Goal: Task Accomplishment & Management: Manage account settings

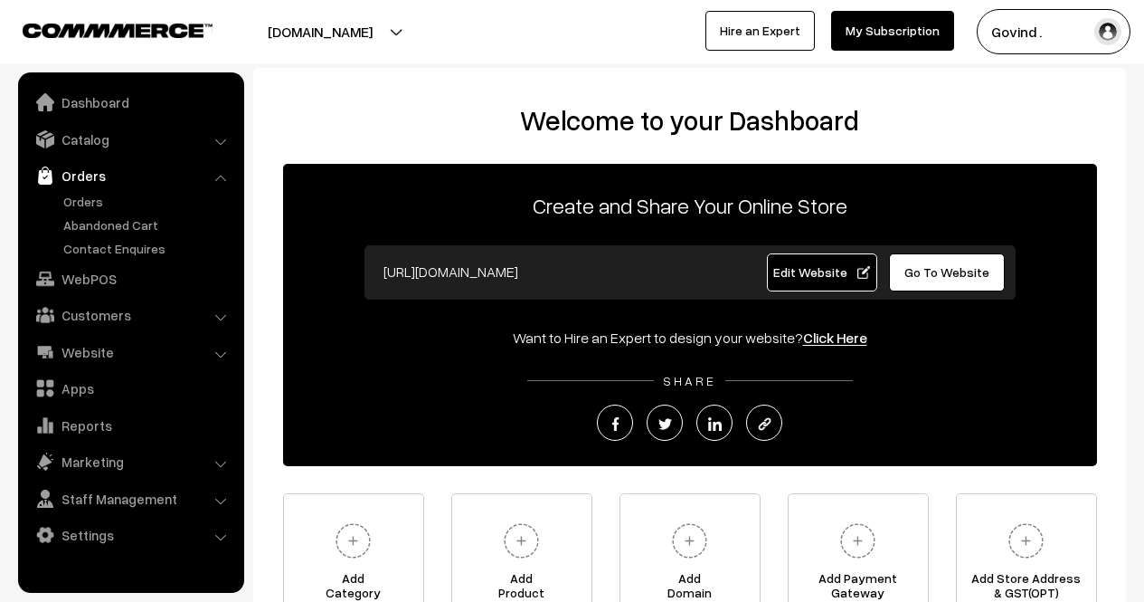
click at [88, 200] on link "Orders" at bounding box center [148, 201] width 179 height 19
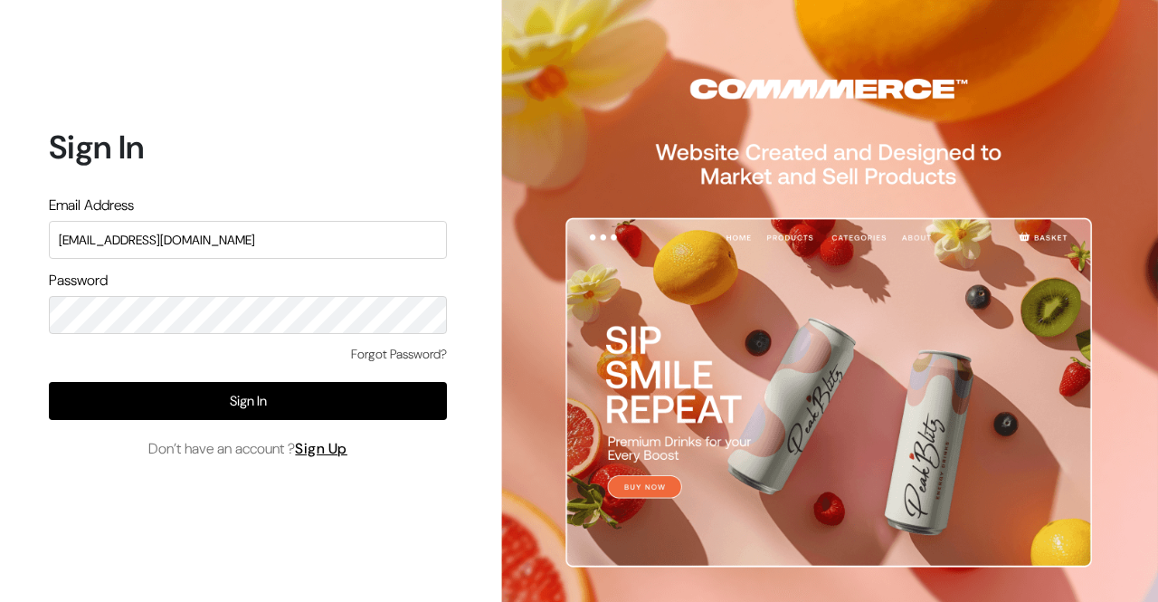
type input "shop4cows@gmail.com"
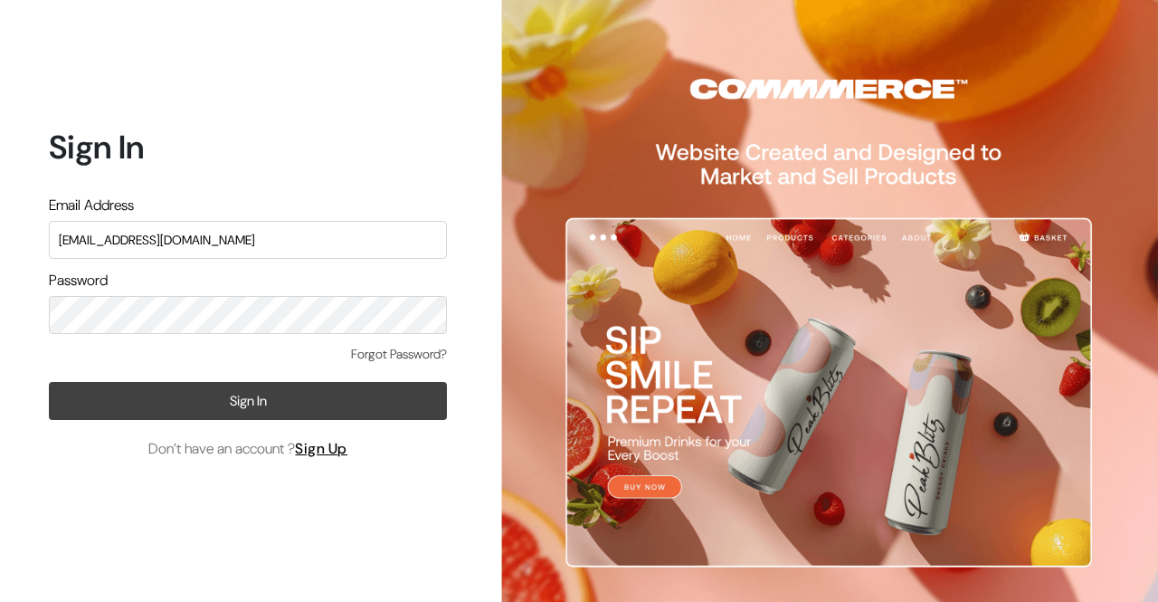
click at [247, 403] on button "Sign In" at bounding box center [248, 401] width 398 height 38
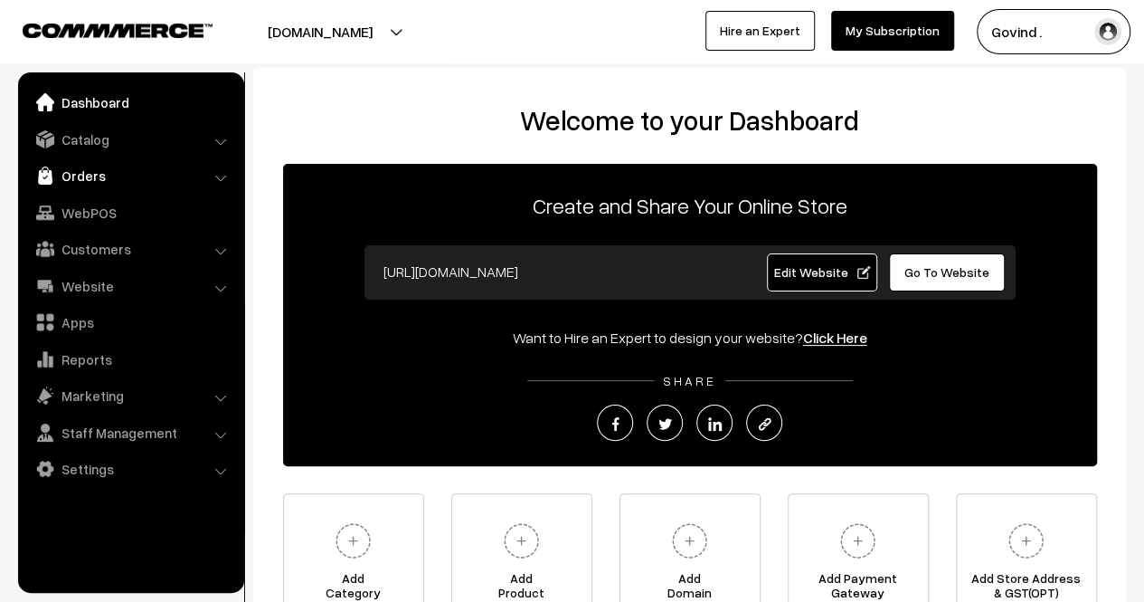
click at [76, 182] on link "Orders" at bounding box center [130, 175] width 215 height 33
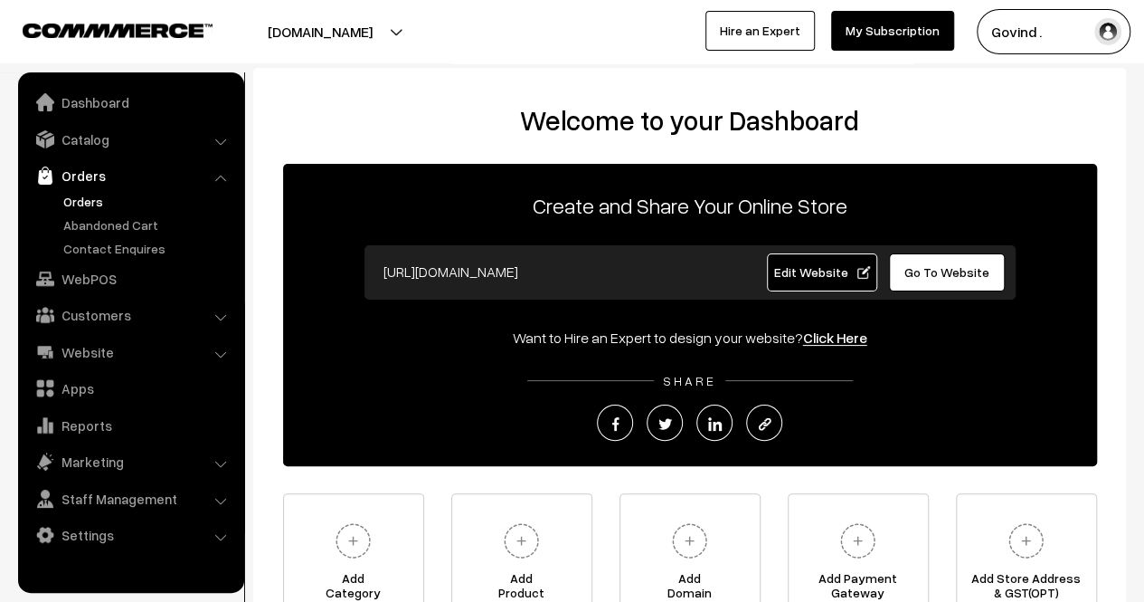
click at [81, 205] on link "Orders" at bounding box center [148, 201] width 179 height 19
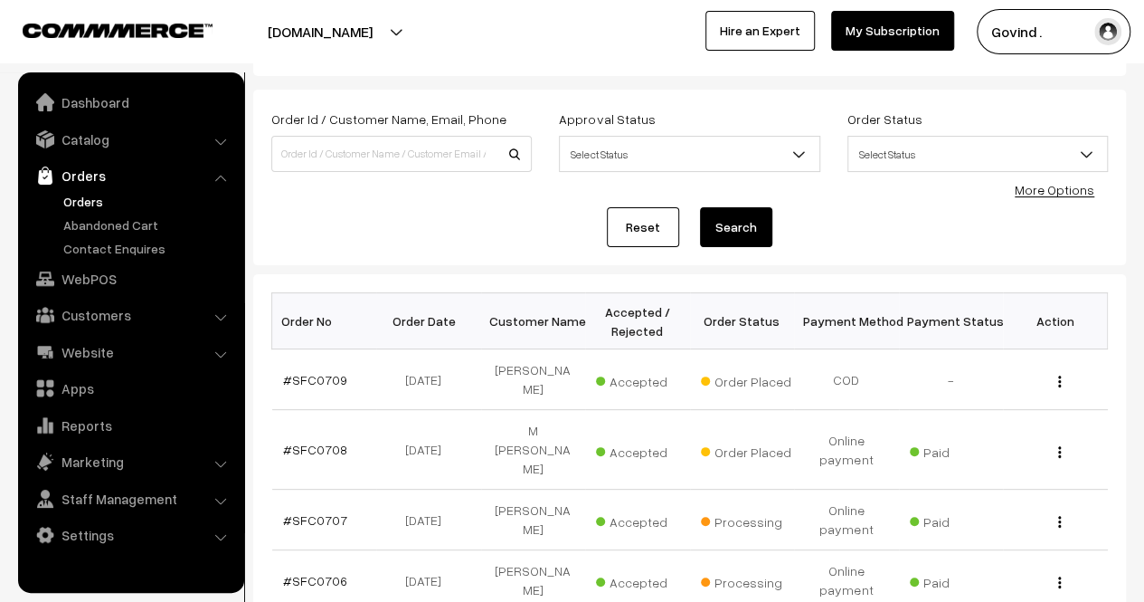
scroll to position [70, 0]
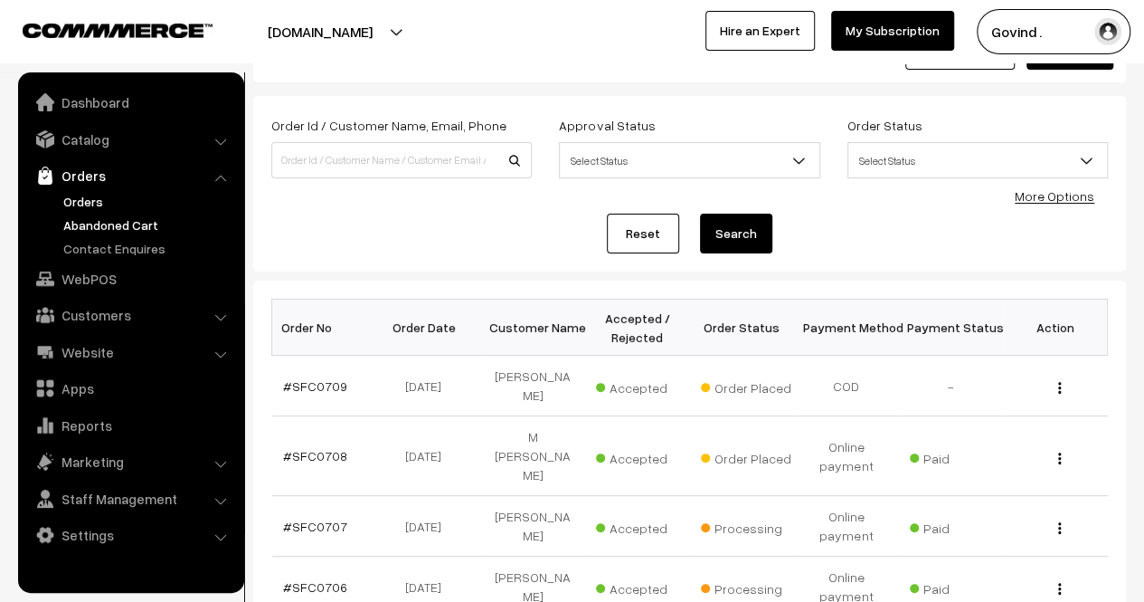
click at [100, 224] on link "Abandoned Cart" at bounding box center [148, 224] width 179 height 19
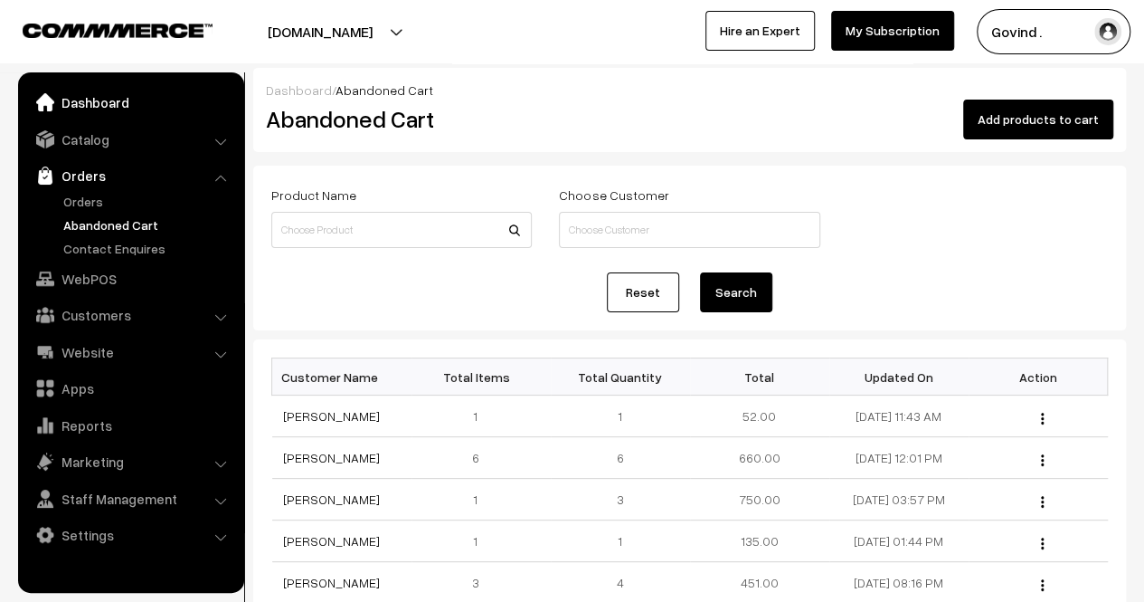
click at [127, 106] on link "Dashboard" at bounding box center [130, 102] width 215 height 33
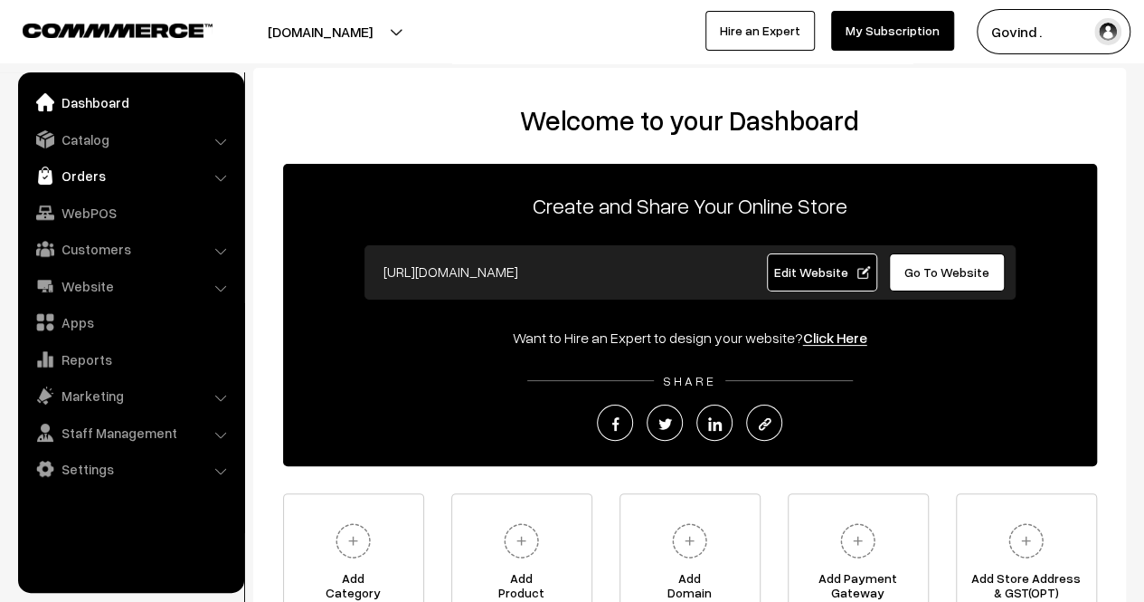
click at [126, 186] on link "Orders" at bounding box center [130, 175] width 215 height 33
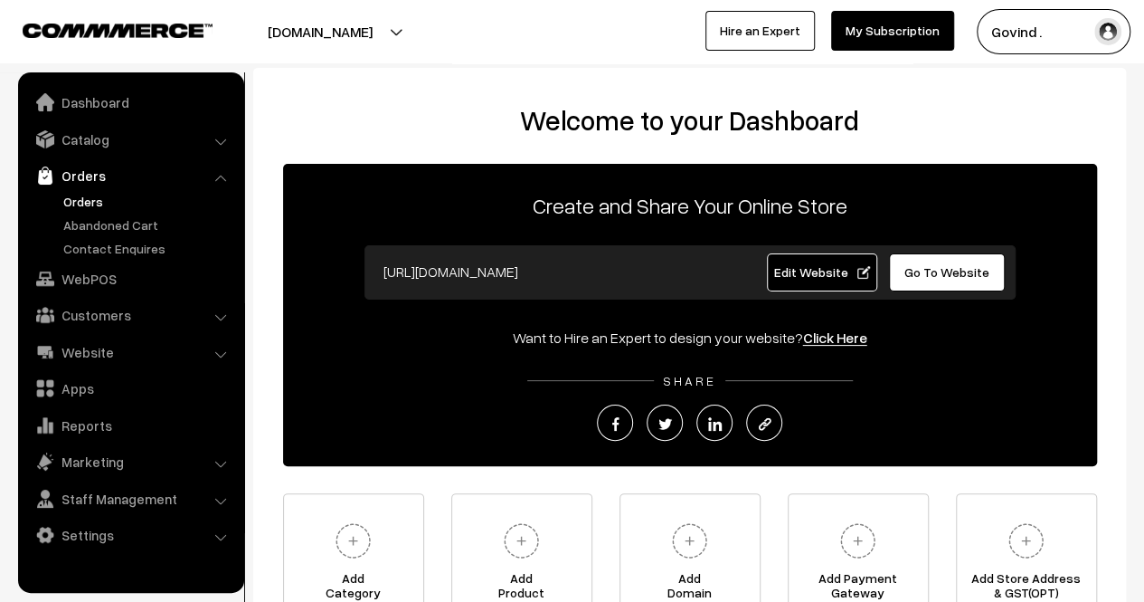
click at [83, 197] on link "Orders" at bounding box center [148, 201] width 179 height 19
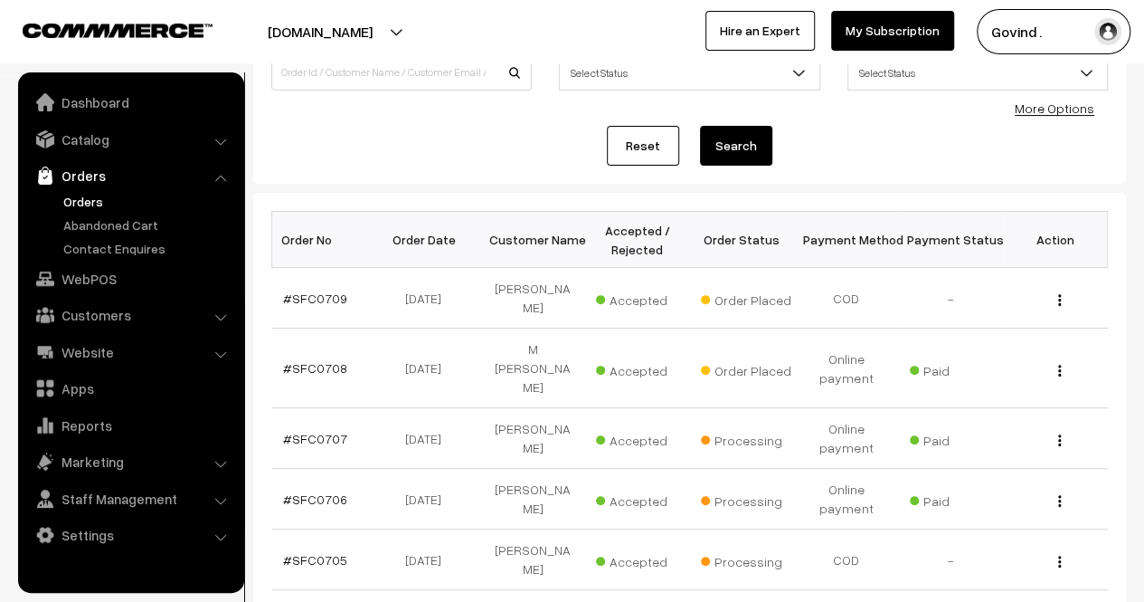
scroll to position [167, 0]
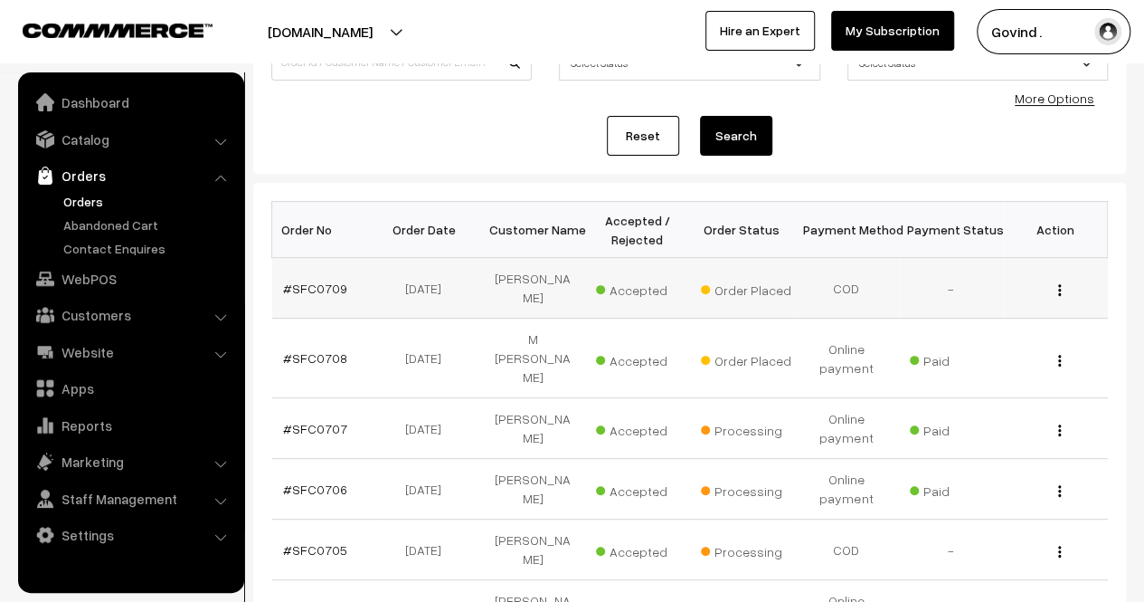
click at [1058, 292] on img "button" at bounding box center [1059, 290] width 3 height 12
click at [952, 304] on link "View" at bounding box center [980, 316] width 154 height 40
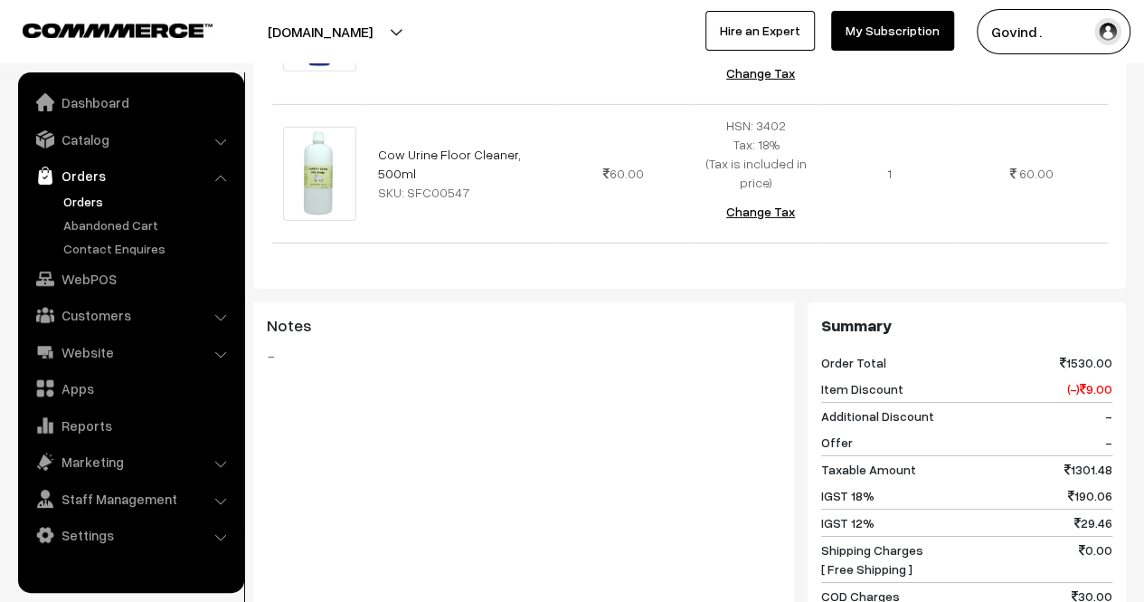
scroll to position [3031, 0]
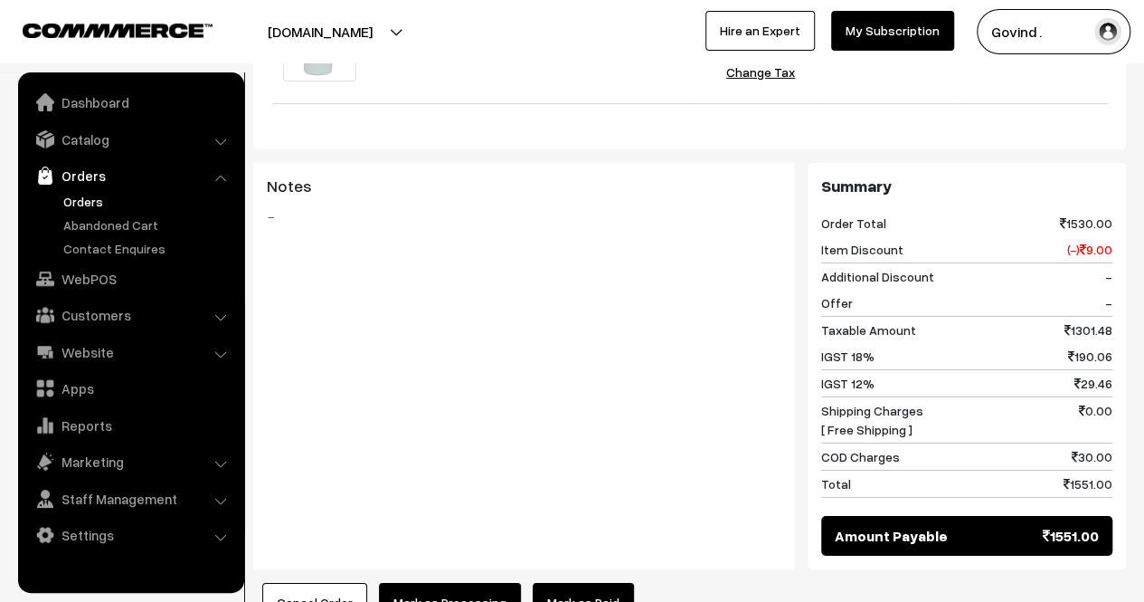
click at [96, 196] on link "Orders" at bounding box center [148, 201] width 179 height 19
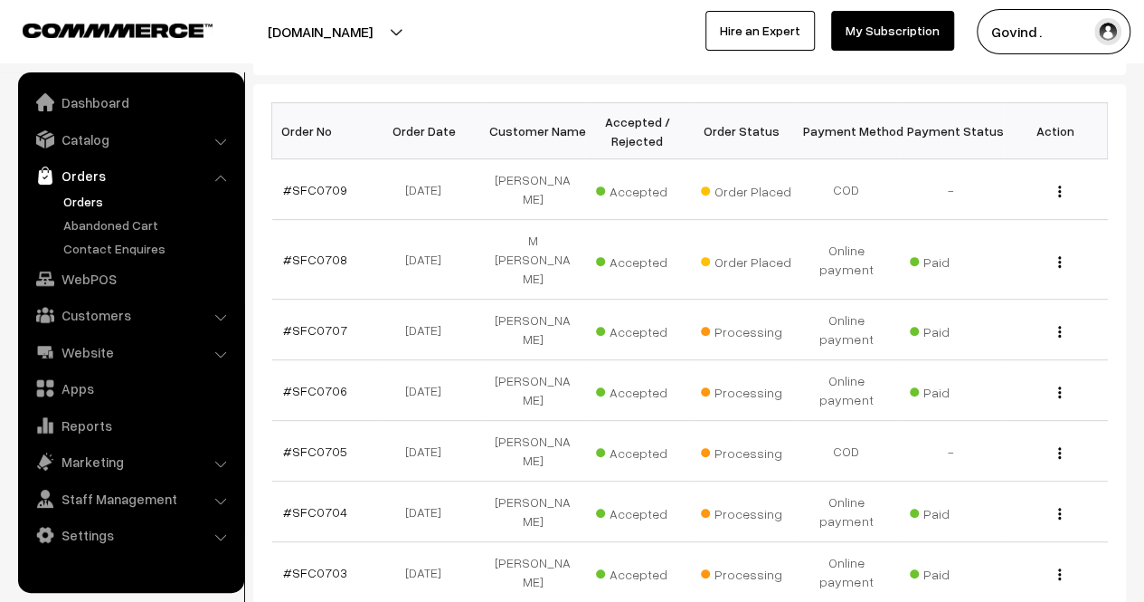
scroll to position [272, 0]
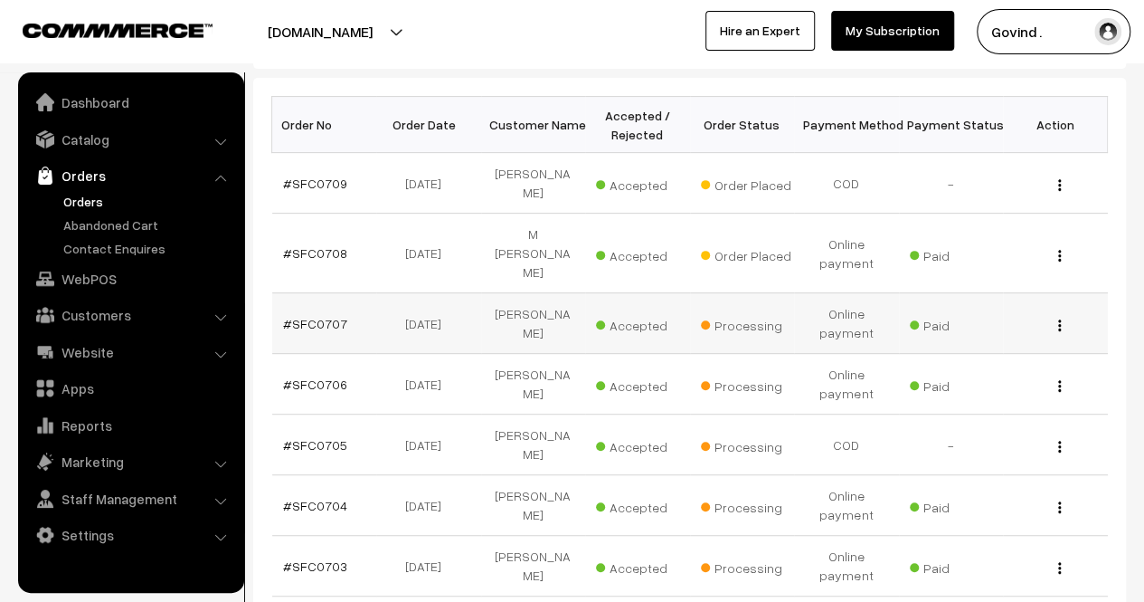
click at [1060, 319] on img "button" at bounding box center [1059, 325] width 3 height 12
click at [988, 331] on link "View" at bounding box center [980, 351] width 154 height 40
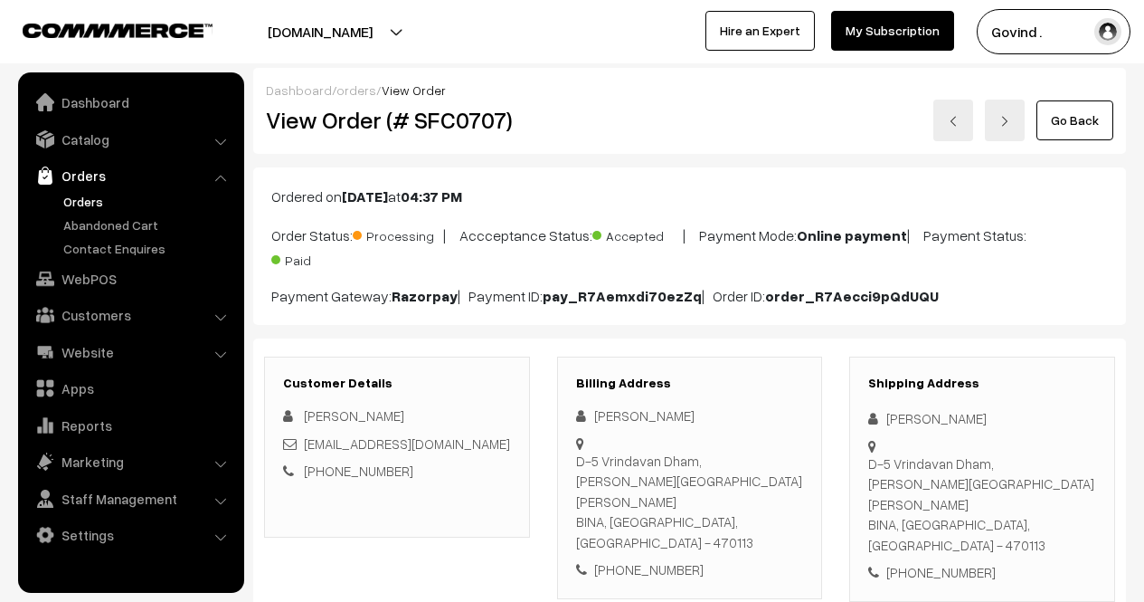
scroll to position [203, 0]
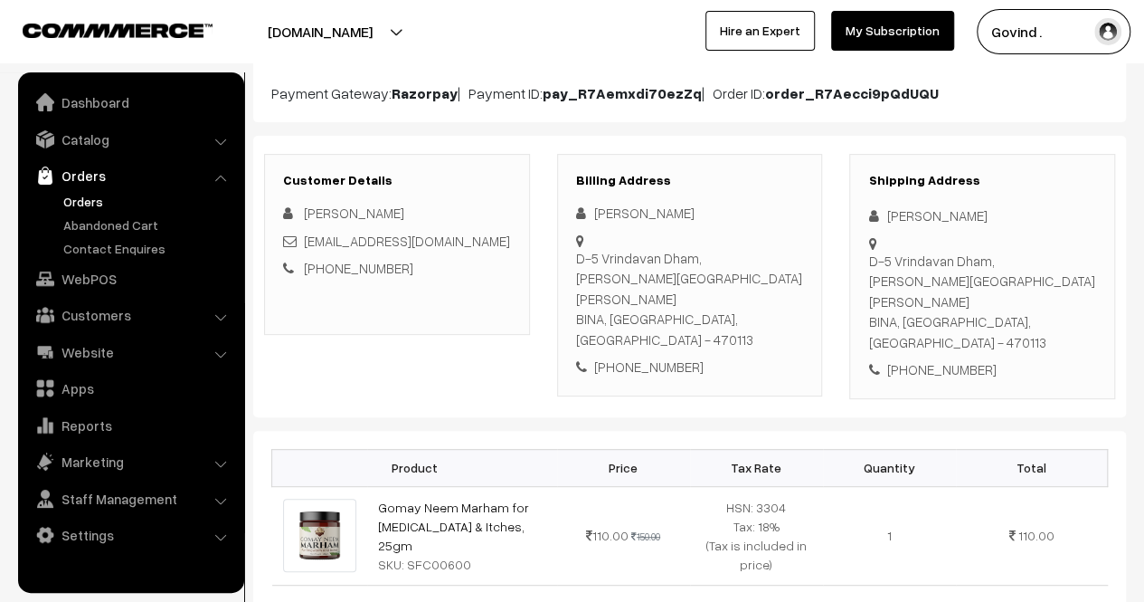
click at [1144, 214] on html "Thank you for showing interest. Our team will call you shortly. Close shopforco…" at bounding box center [572, 98] width 1144 height 602
drag, startPoint x: 887, startPoint y: 214, endPoint x: 1049, endPoint y: 209, distance: 162.0
click at [1049, 209] on div "[PERSON_NAME]" at bounding box center [982, 215] width 228 height 21
copy div "[PERSON_NAME]"
click at [941, 359] on div "+91 9893476436" at bounding box center [982, 369] width 228 height 21
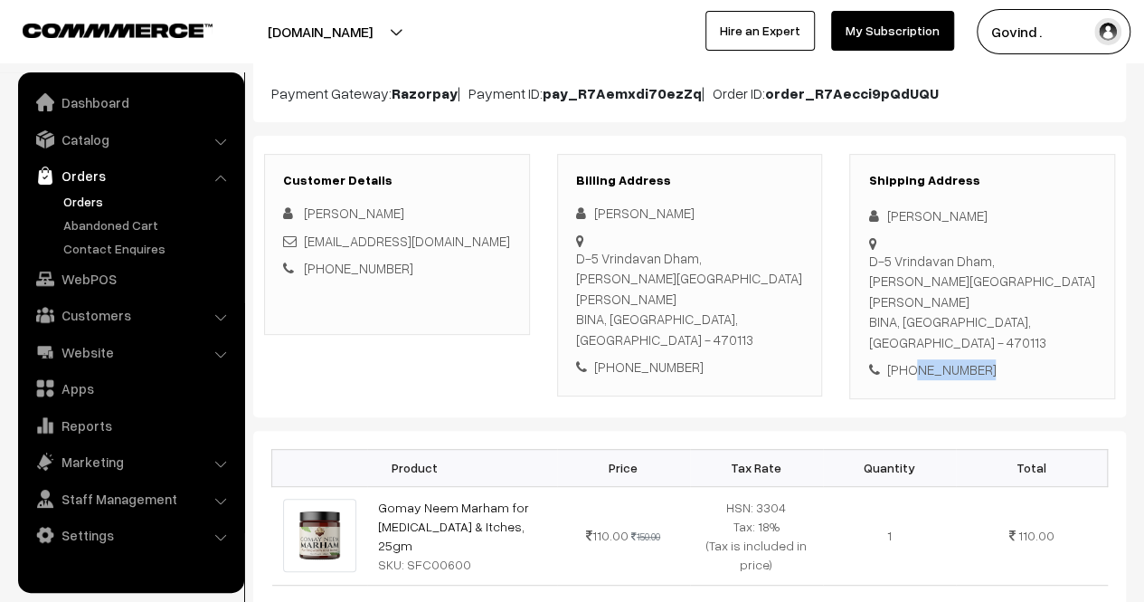
click at [941, 359] on div "+91 9893476436" at bounding box center [982, 369] width 228 height 21
copy div "9893476436"
drag, startPoint x: 995, startPoint y: 220, endPoint x: 887, endPoint y: 208, distance: 109.2
click at [887, 208] on div "[PERSON_NAME]" at bounding box center [982, 215] width 228 height 21
copy div "[PERSON_NAME]"
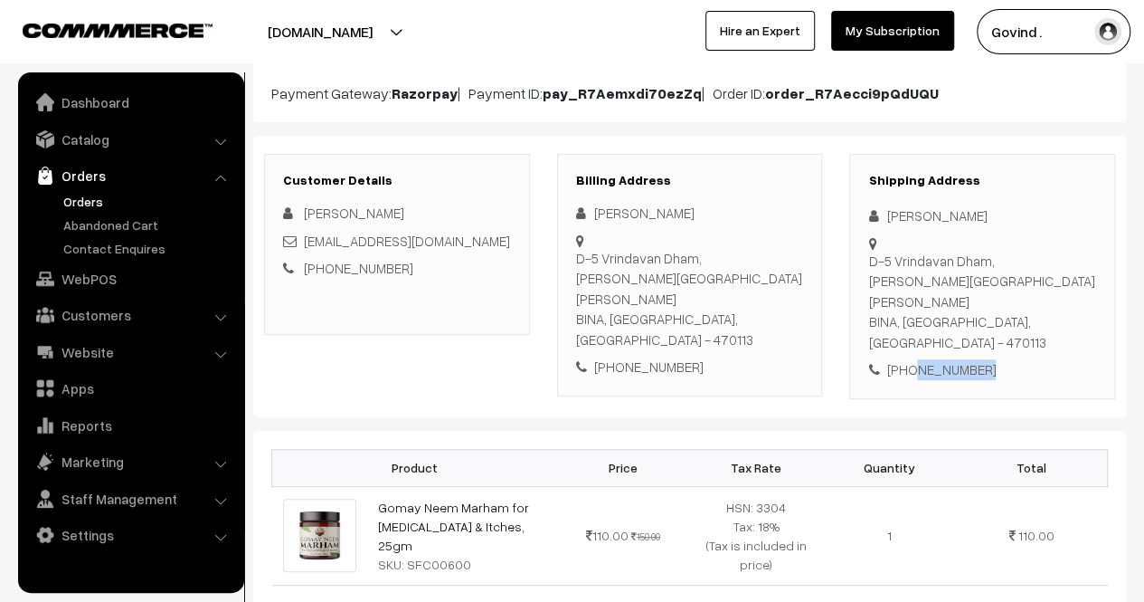
drag, startPoint x: 893, startPoint y: 277, endPoint x: 868, endPoint y: 265, distance: 27.1
click at [868, 265] on div "D-5 Vrindavan Dham, Rajiv Gandhi Ward BINA, Madhya Pradesh, India - 470113" at bounding box center [982, 302] width 228 height 102
copy div "D-5 Vrindavan Dham, Rajiv Gandhi Ward BINA"
click at [1053, 280] on div "D-5 Vrindavan Dham, Rajiv Gandhi Ward BINA, Madhya Pradesh, India - 470113" at bounding box center [982, 302] width 228 height 102
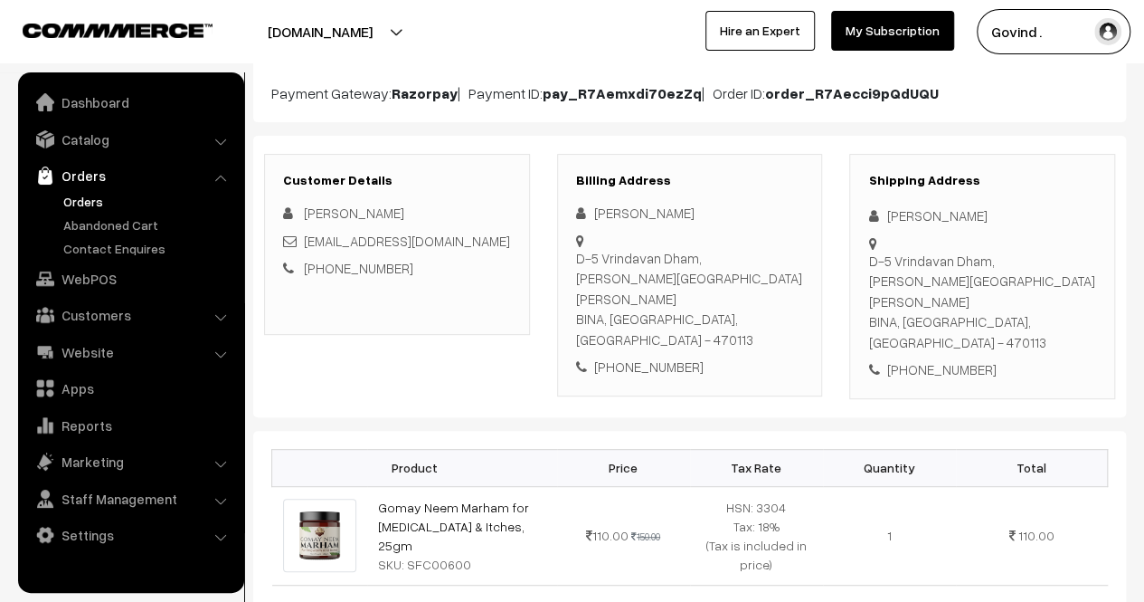
copy div "470113"
click at [1018, 331] on div "Shipping Address gautam masaniya D-5 Vrindavan Dham, Rajiv Gandhi Ward BINA, Ma…" at bounding box center [982, 276] width 266 height 245
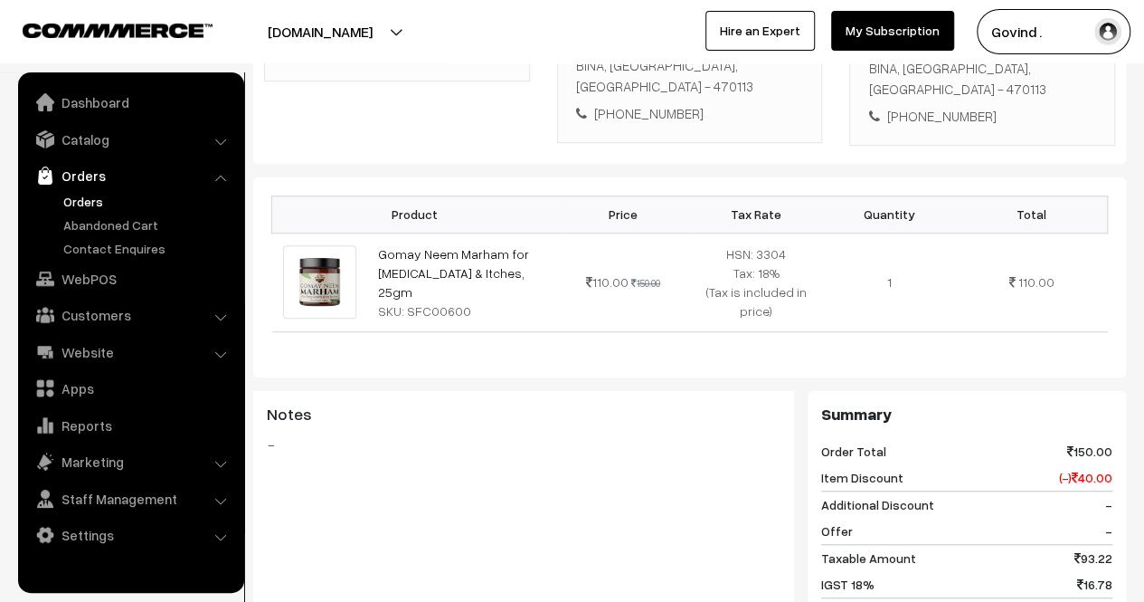
scroll to position [450, 0]
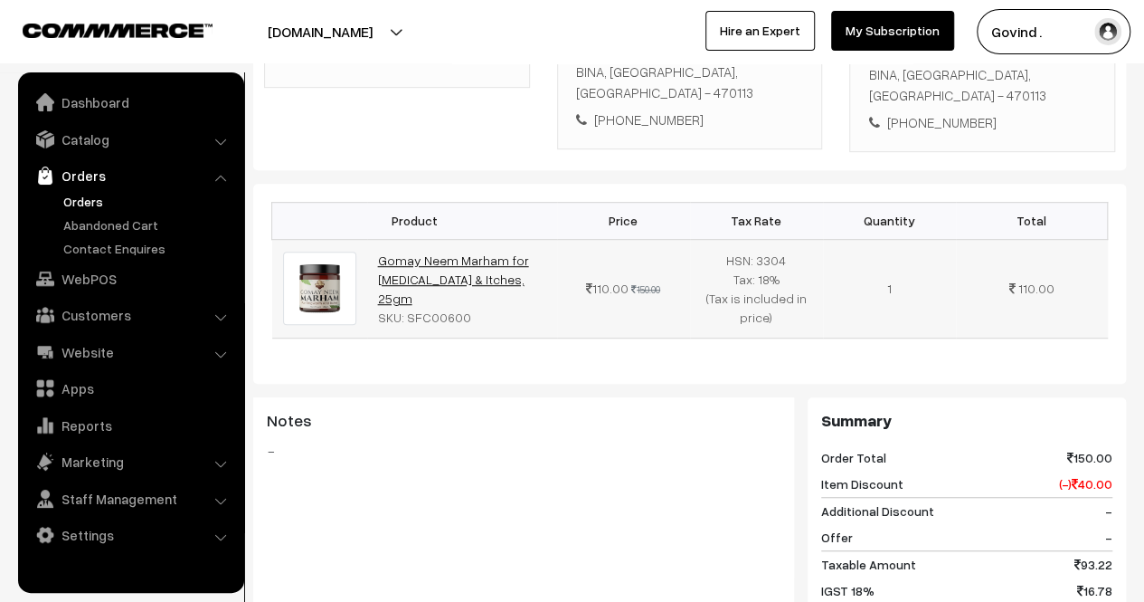
click at [507, 252] on link "Gomay Neem Marham for Ringworm & Itches, 25gm" at bounding box center [453, 278] width 151 height 53
drag, startPoint x: 527, startPoint y: 233, endPoint x: 379, endPoint y: 192, distance: 153.0
click at [379, 239] on td "Gomay Neem Marham for Ringworm & Itches, 25gm SKU: SFC00600" at bounding box center [462, 288] width 190 height 99
copy link "Gomay Neem Marham for Ringworm & Itches, 25gm"
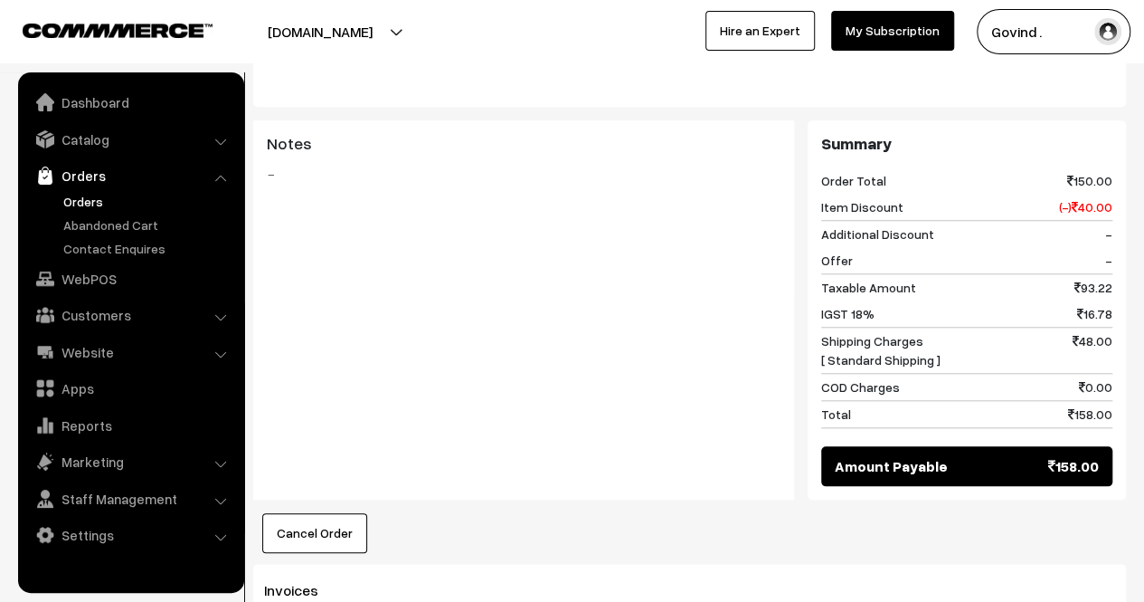
scroll to position [0, 0]
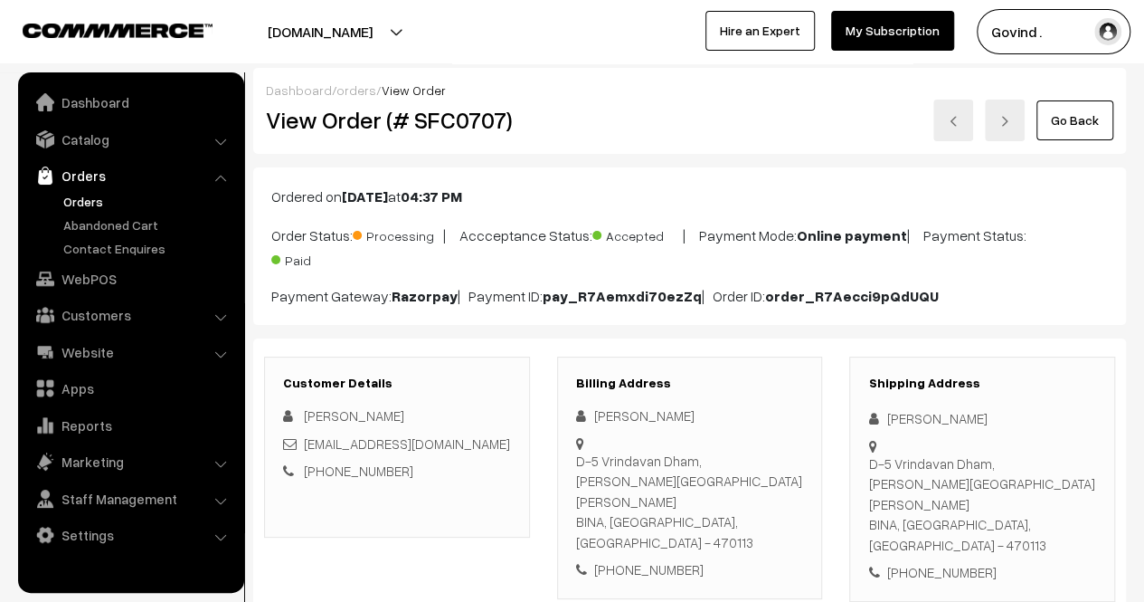
click at [1062, 126] on link "Go Back" at bounding box center [1075, 120] width 77 height 40
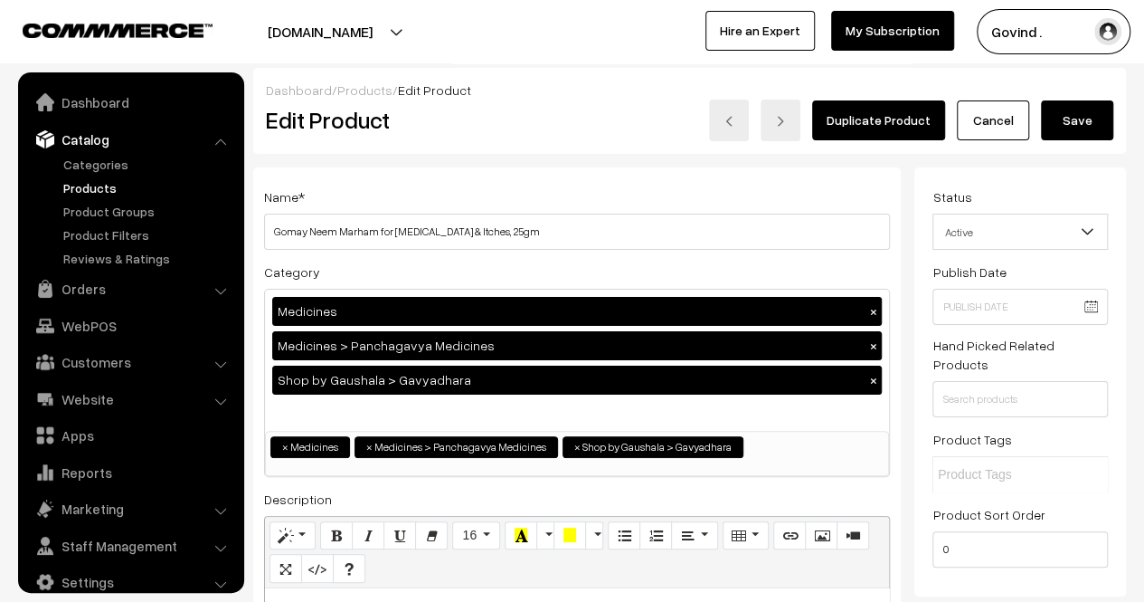
scroll to position [23, 0]
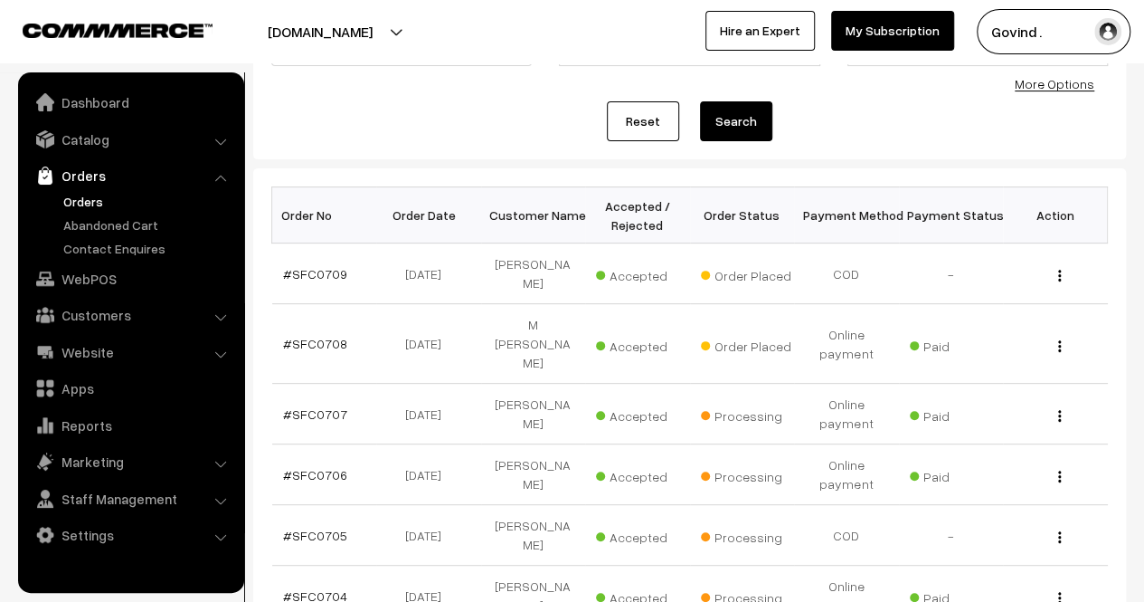
scroll to position [191, 0]
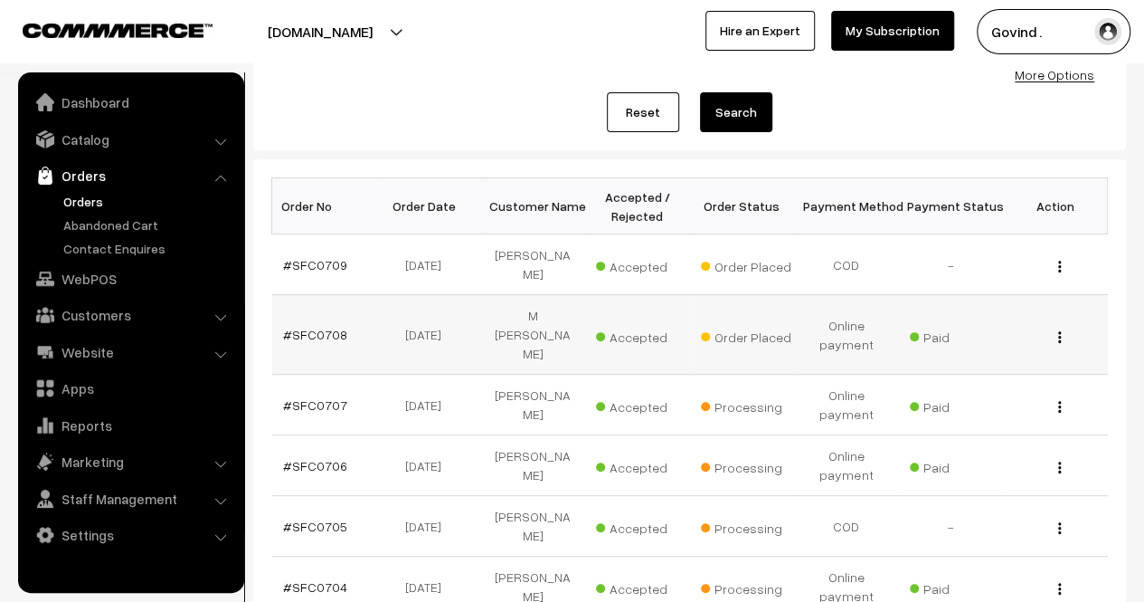
click at [1058, 331] on img "button" at bounding box center [1059, 337] width 3 height 12
click at [927, 354] on link "View" at bounding box center [980, 362] width 154 height 40
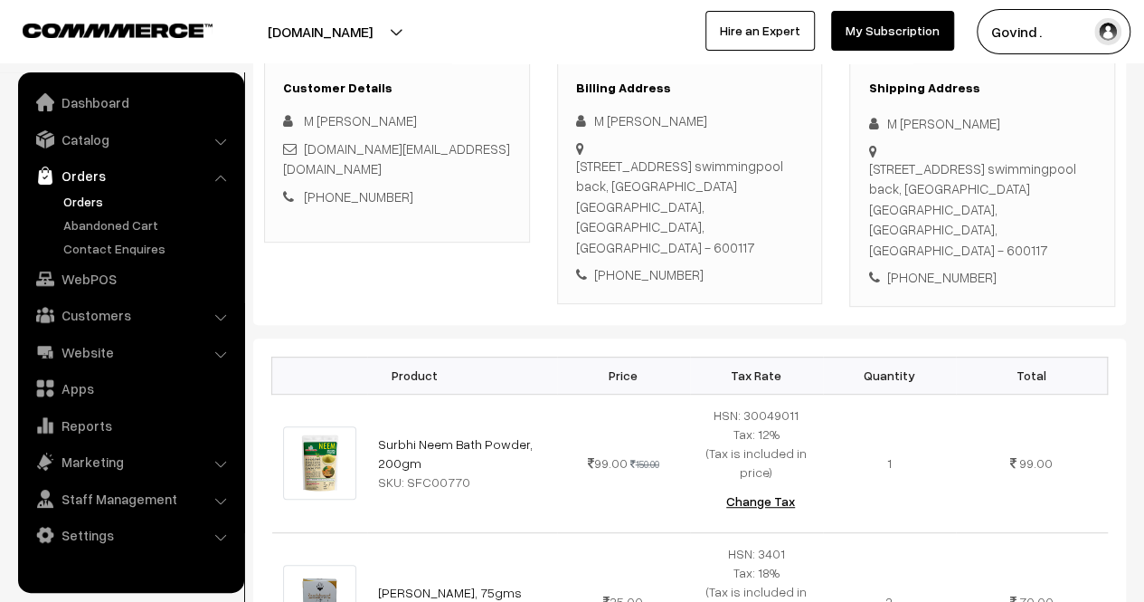
scroll to position [279, 0]
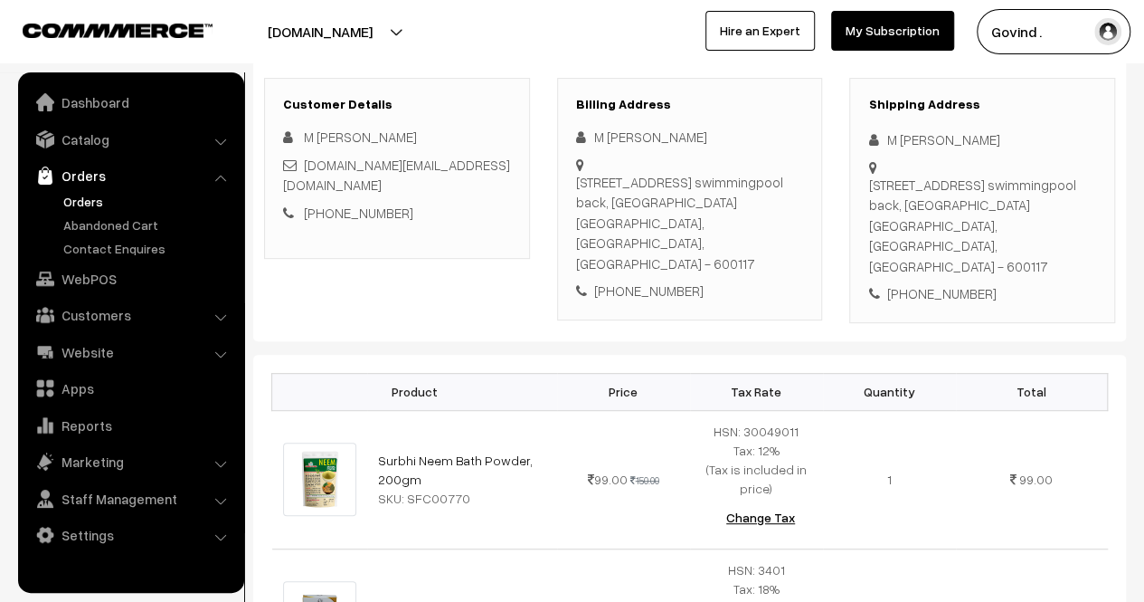
click at [944, 283] on div "[PHONE_NUMBER]" at bounding box center [982, 293] width 228 height 21
copy div "9840550144"
drag, startPoint x: 886, startPoint y: 135, endPoint x: 997, endPoint y: 135, distance: 111.3
click at [997, 135] on div "M [PERSON_NAME]" at bounding box center [982, 139] width 228 height 21
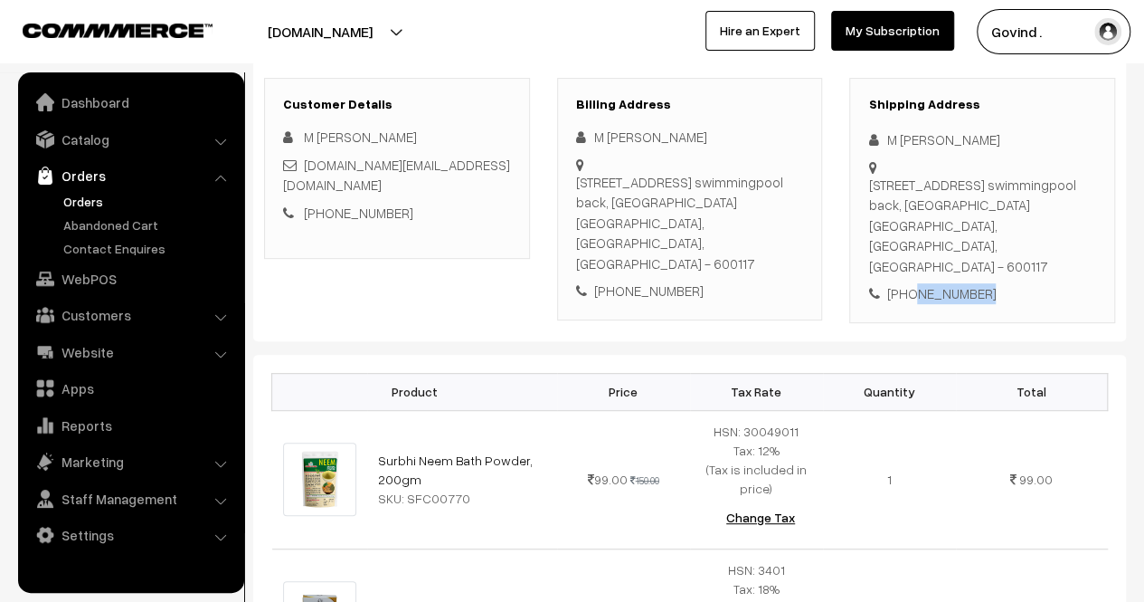
copy div "M [PERSON_NAME]"
drag, startPoint x: 914, startPoint y: 242, endPoint x: 868, endPoint y: 185, distance: 72.8
click at [868, 185] on div "Plot no 1, 2nd street, swamymalai nagar main road,, Dr Ambedkar road, Waves swi…" at bounding box center [982, 226] width 228 height 102
copy div "Plot no 1, 2nd street, swamymalai nagar main road,, Dr Ambedkar road, Waves swi…"
click at [1044, 240] on div "Plot no 1, 2nd street, swamymalai nagar main road,, Dr Ambedkar road, Waves swi…" at bounding box center [982, 226] width 228 height 102
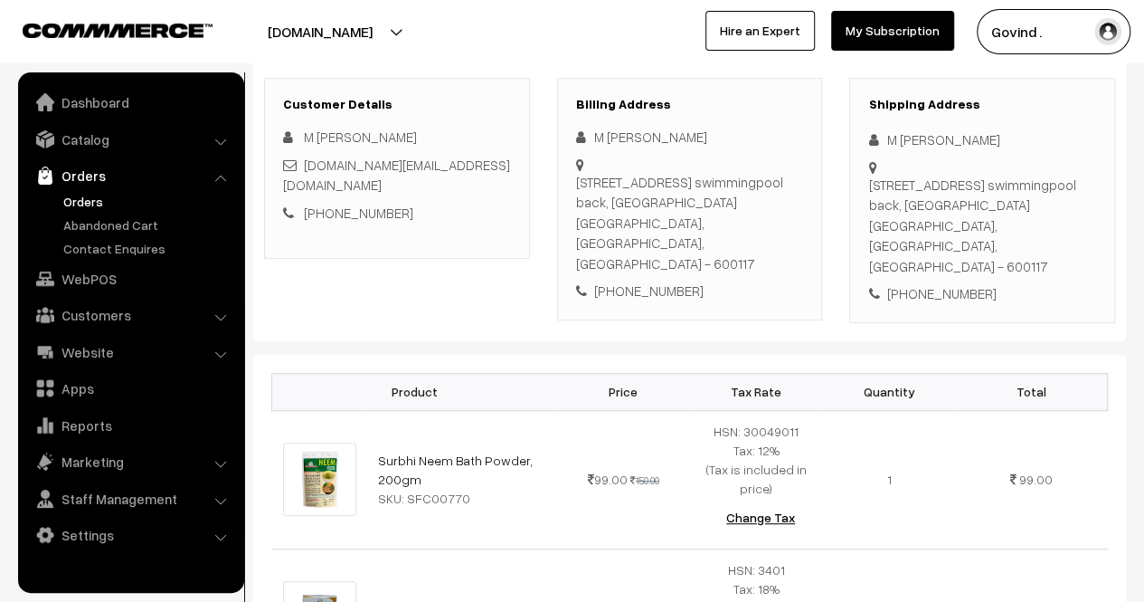
click at [1044, 240] on div "Plot no 1, 2nd street, swamymalai nagar main road,, Dr Ambedkar road, Waves swi…" at bounding box center [982, 226] width 228 height 102
copy div "600117"
click at [1061, 289] on div "Shipping Address M Visweswara rao Plot no 1, 2nd street, swamymalai nagar main …" at bounding box center [982, 200] width 266 height 245
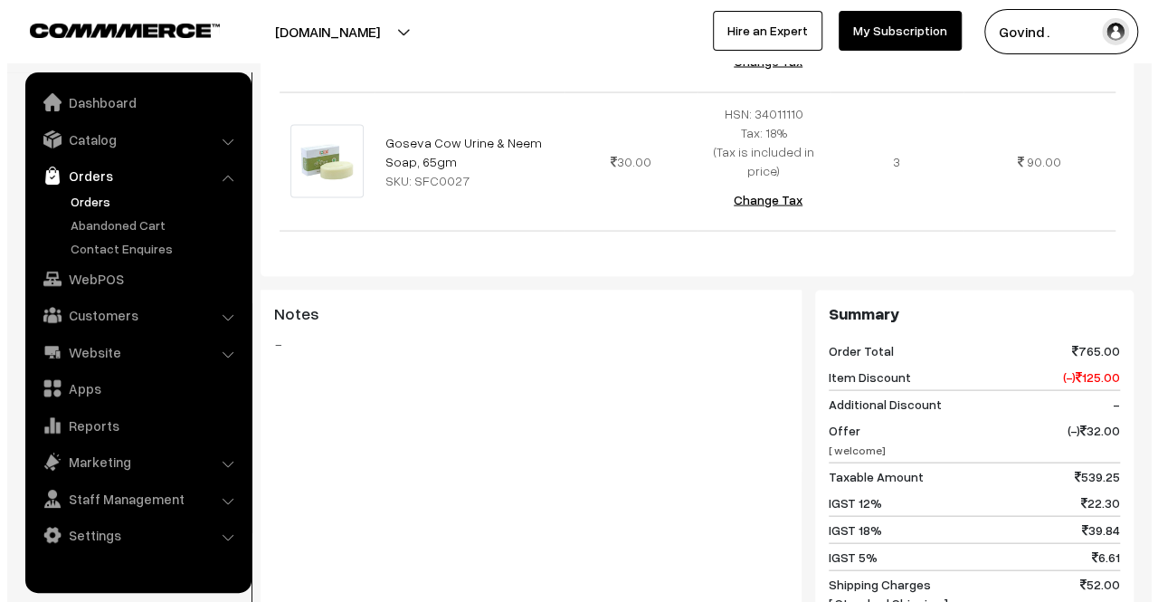
scroll to position [2121, 0]
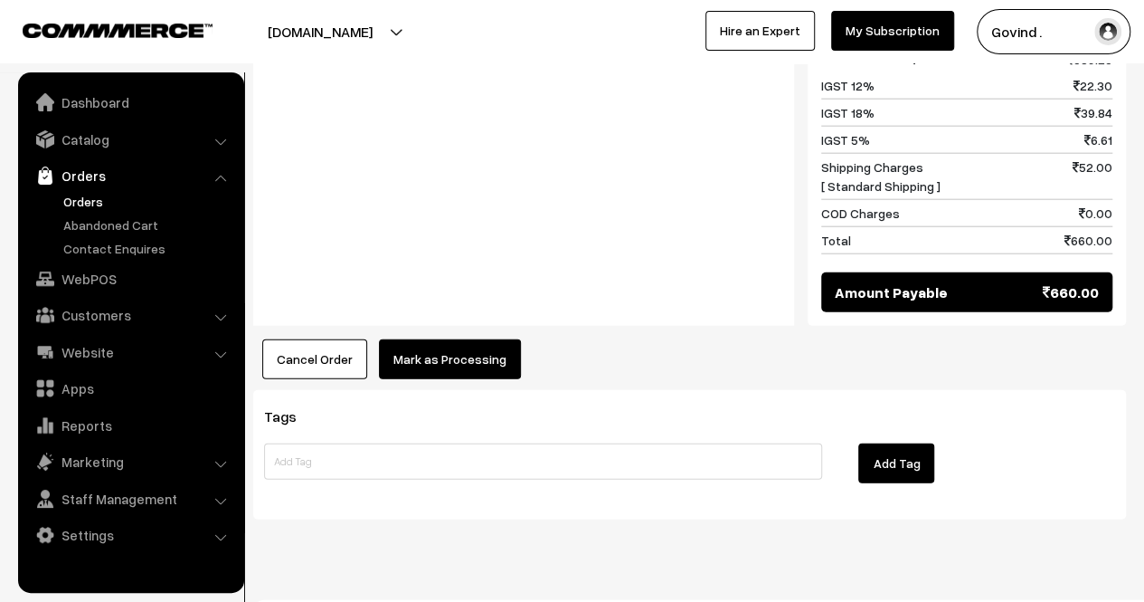
click at [443, 339] on button "Mark as Processing" at bounding box center [450, 359] width 142 height 40
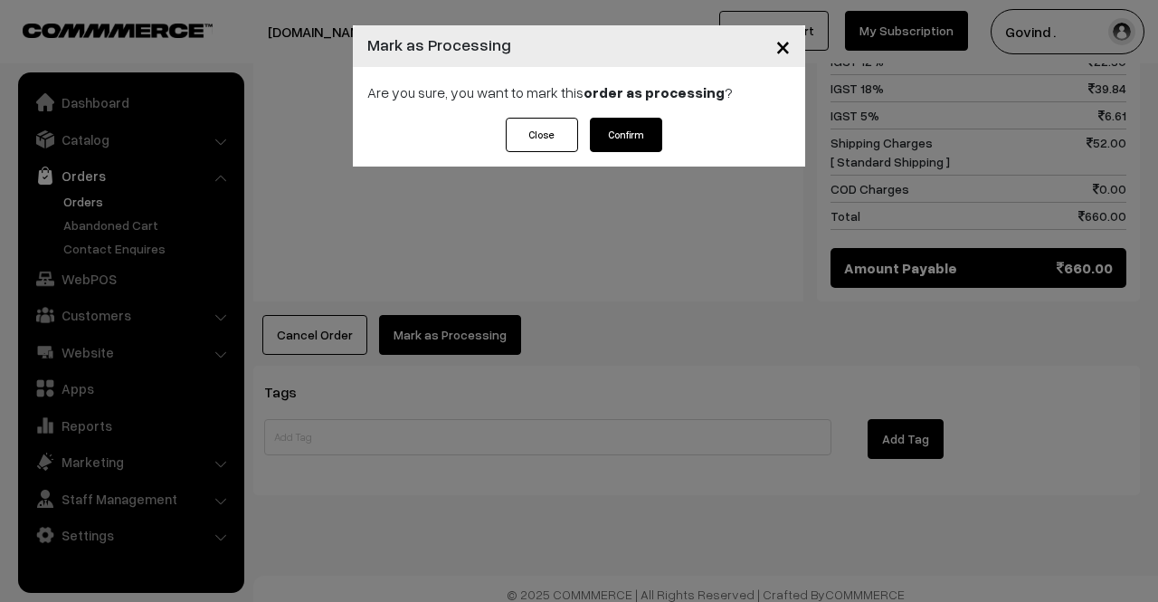
click at [621, 130] on button "Confirm" at bounding box center [626, 135] width 72 height 34
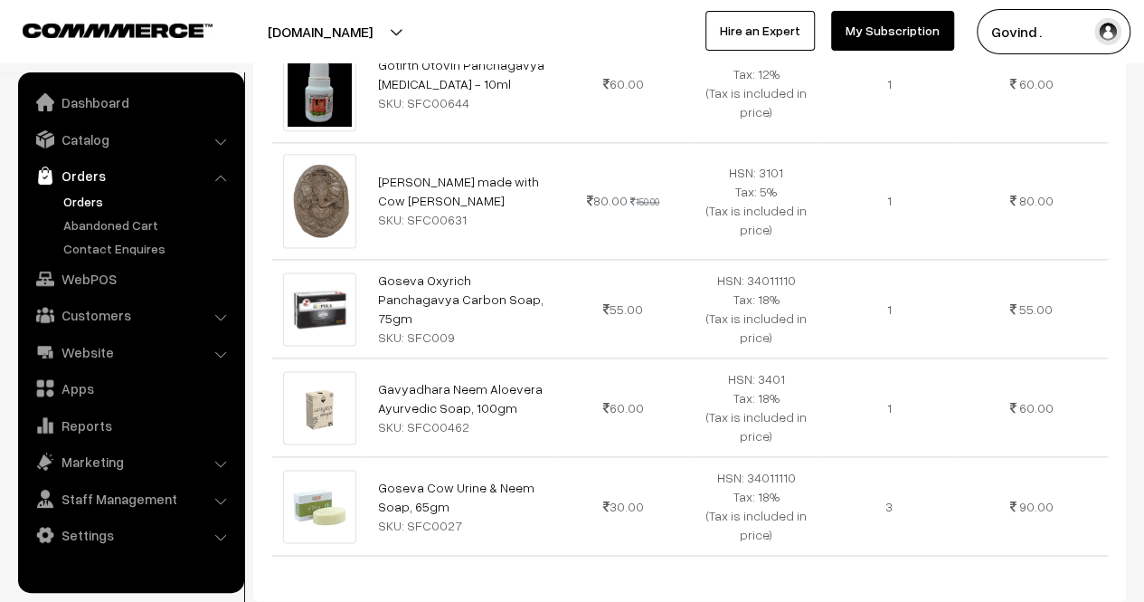
scroll to position [1817, 0]
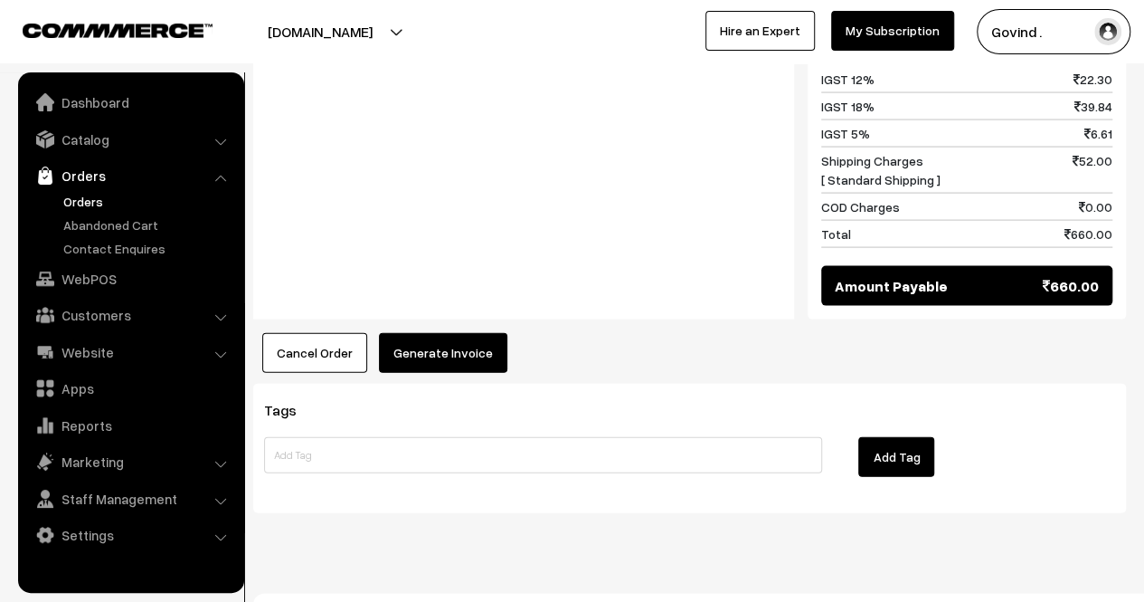
click at [429, 333] on button "Generate Invoice" at bounding box center [443, 353] width 128 height 40
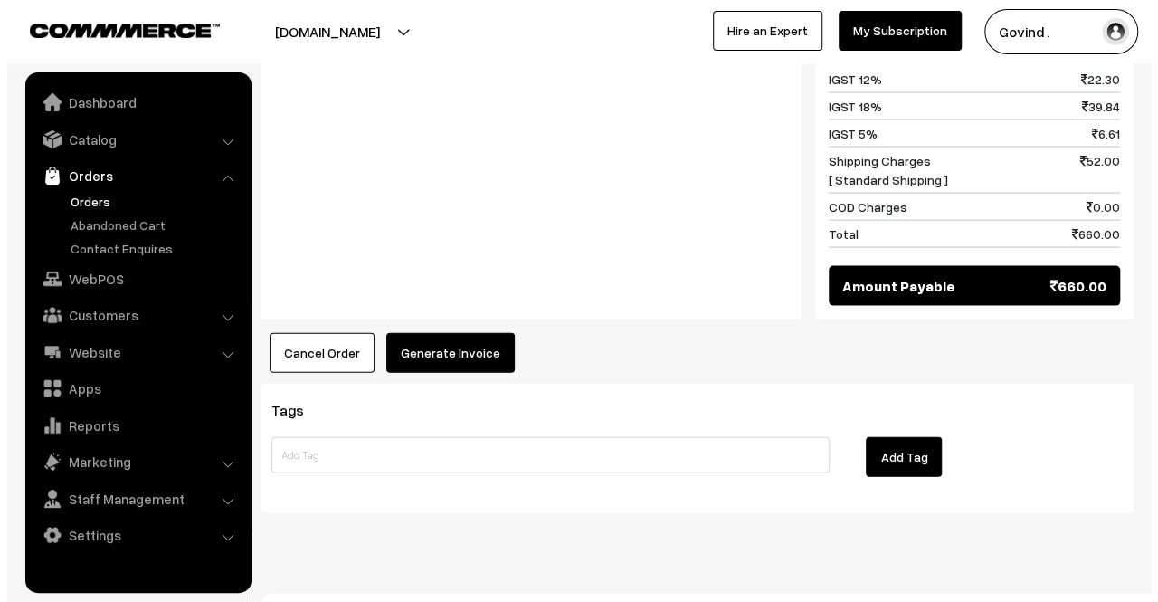
scroll to position [1823, 0]
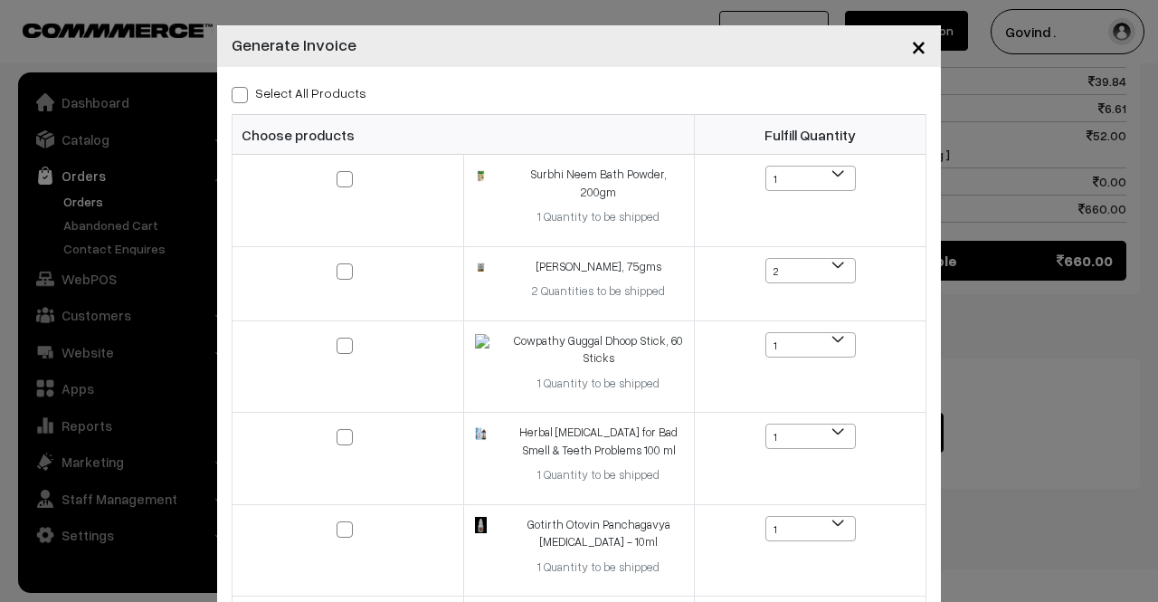
click at [237, 93] on span at bounding box center [240, 95] width 16 height 16
click at [237, 93] on input "Select All Products" at bounding box center [238, 92] width 12 height 12
checkbox input "true"
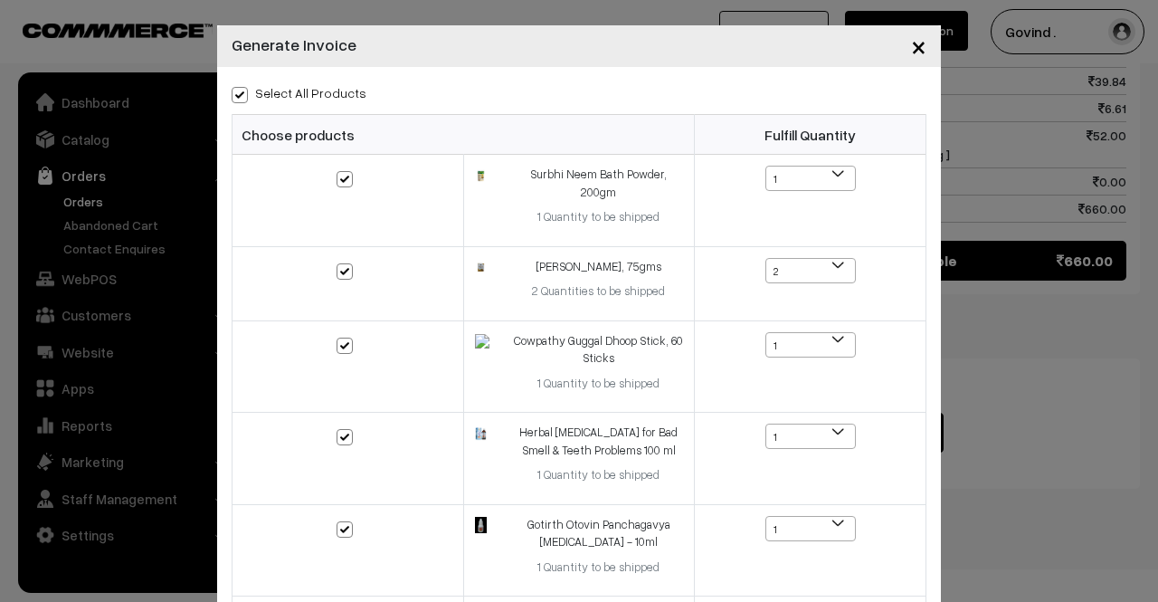
checkbox input "true"
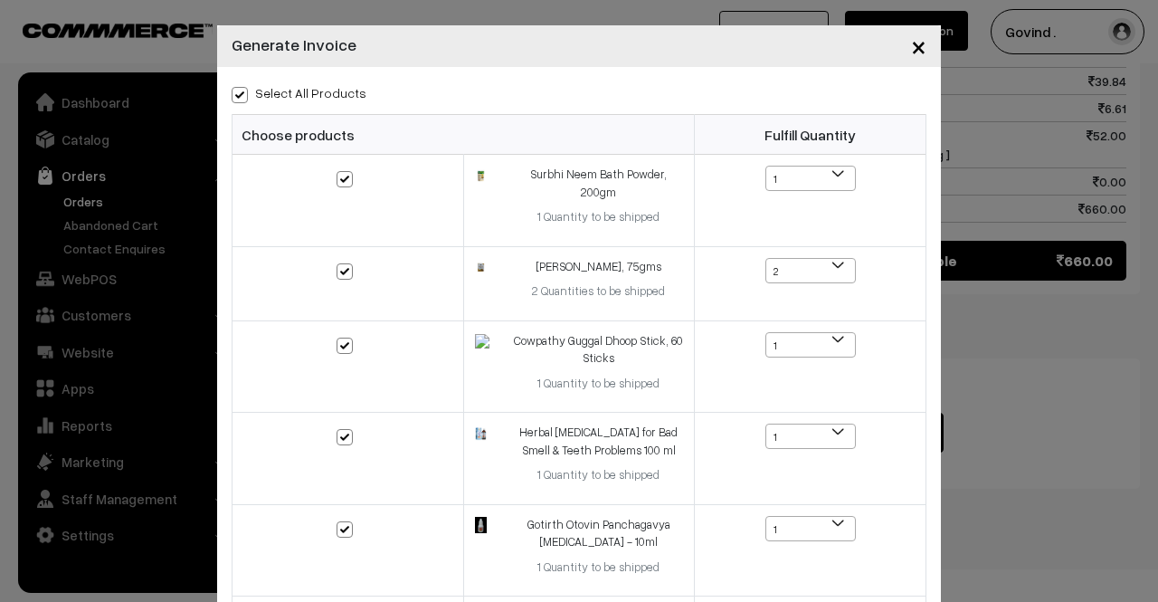
checkbox input "true"
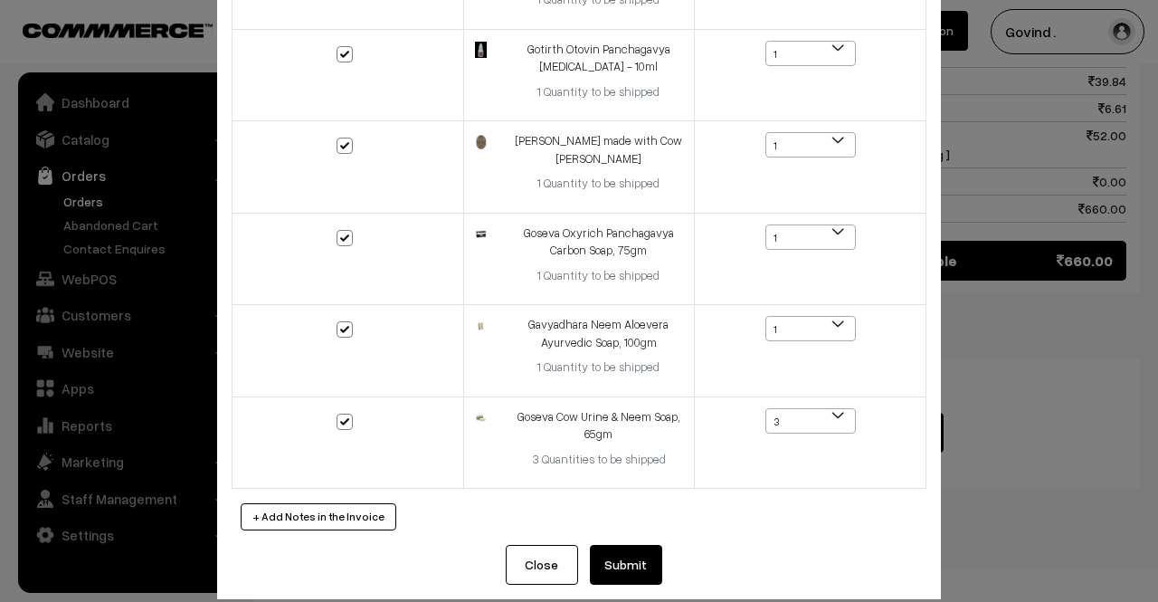
click at [641, 545] on button "Submit" at bounding box center [626, 565] width 72 height 40
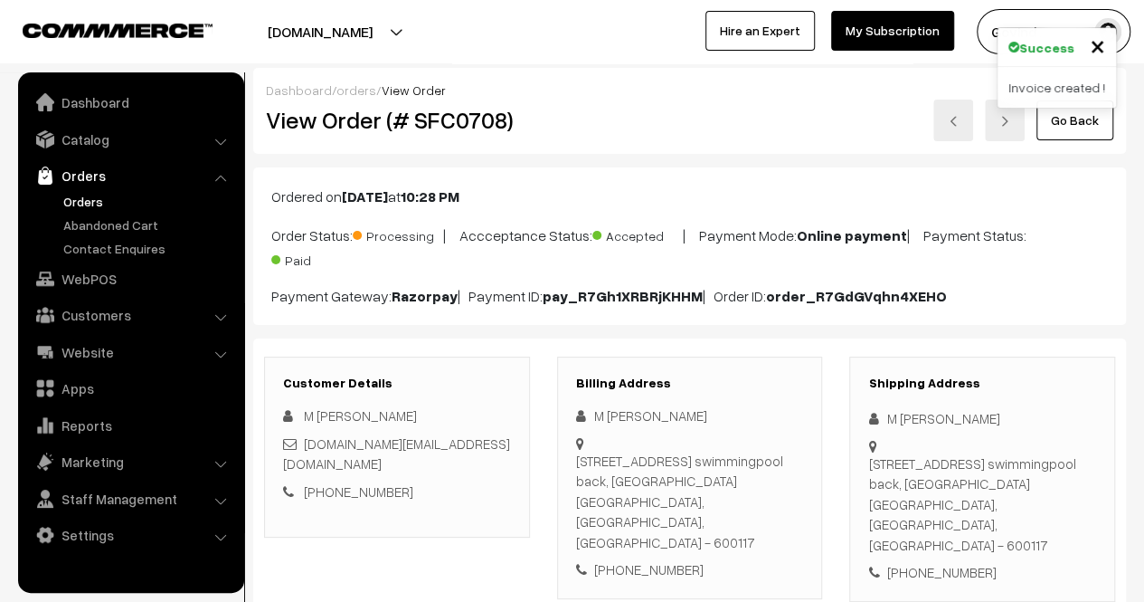
click at [1080, 128] on link "Go Back" at bounding box center [1075, 120] width 77 height 40
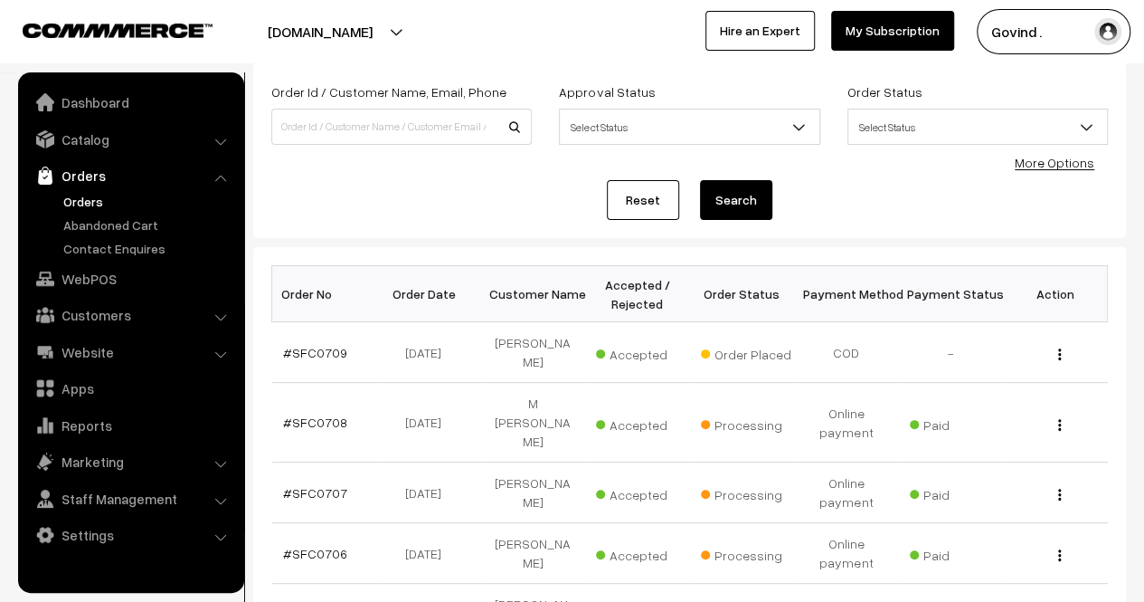
scroll to position [107, 0]
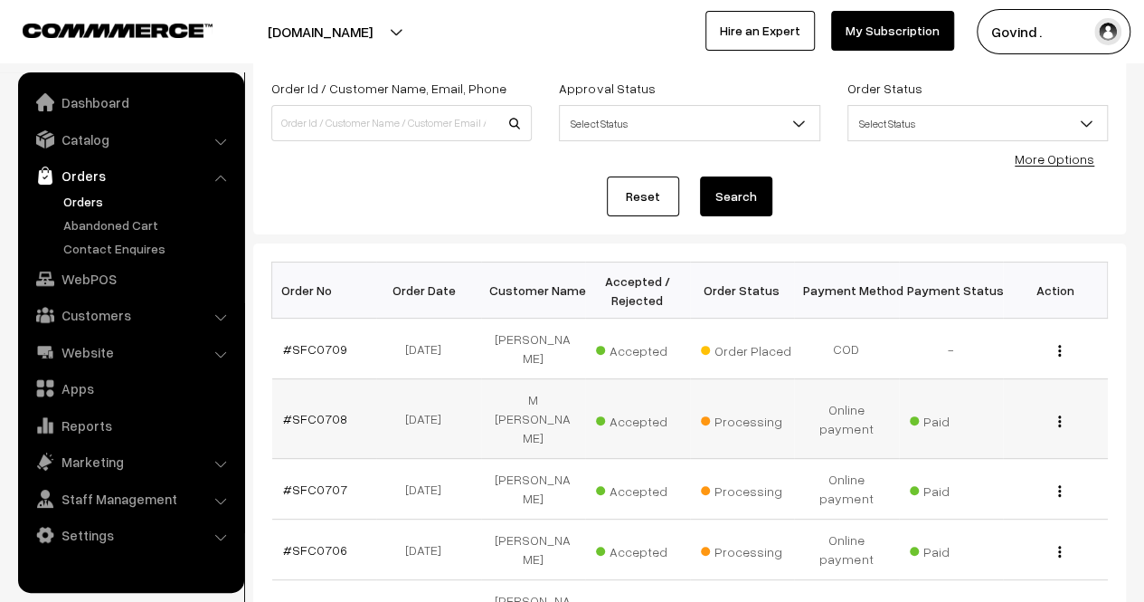
click at [1062, 409] on div "View" at bounding box center [1055, 418] width 83 height 19
click at [1058, 415] on img "button" at bounding box center [1059, 421] width 3 height 12
click at [984, 426] on link "View" at bounding box center [980, 446] width 154 height 40
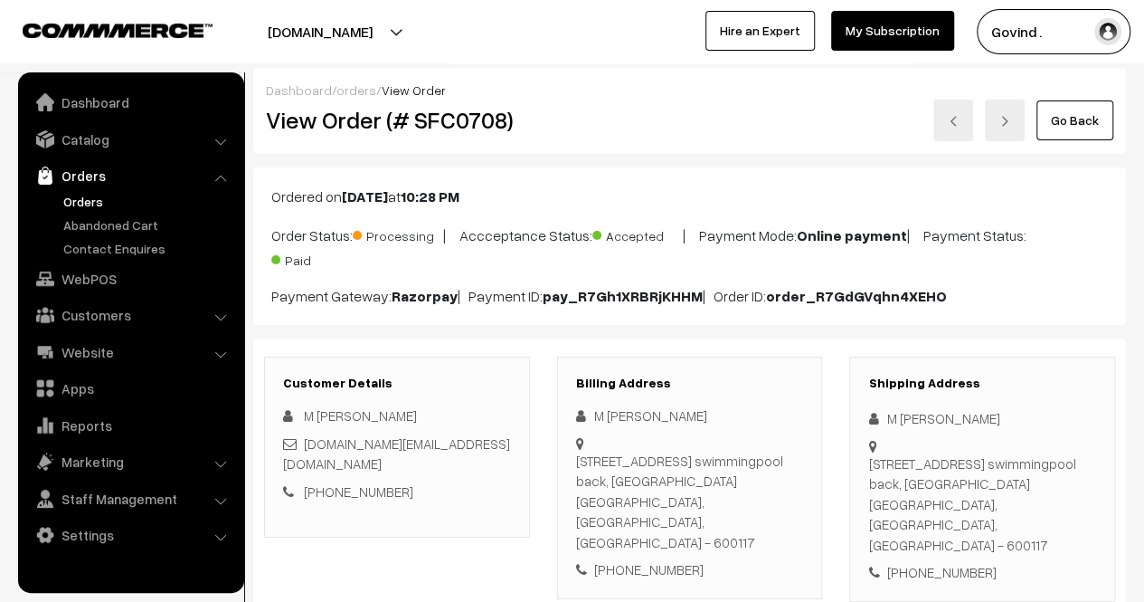
click at [1090, 113] on link "Go Back" at bounding box center [1075, 120] width 77 height 40
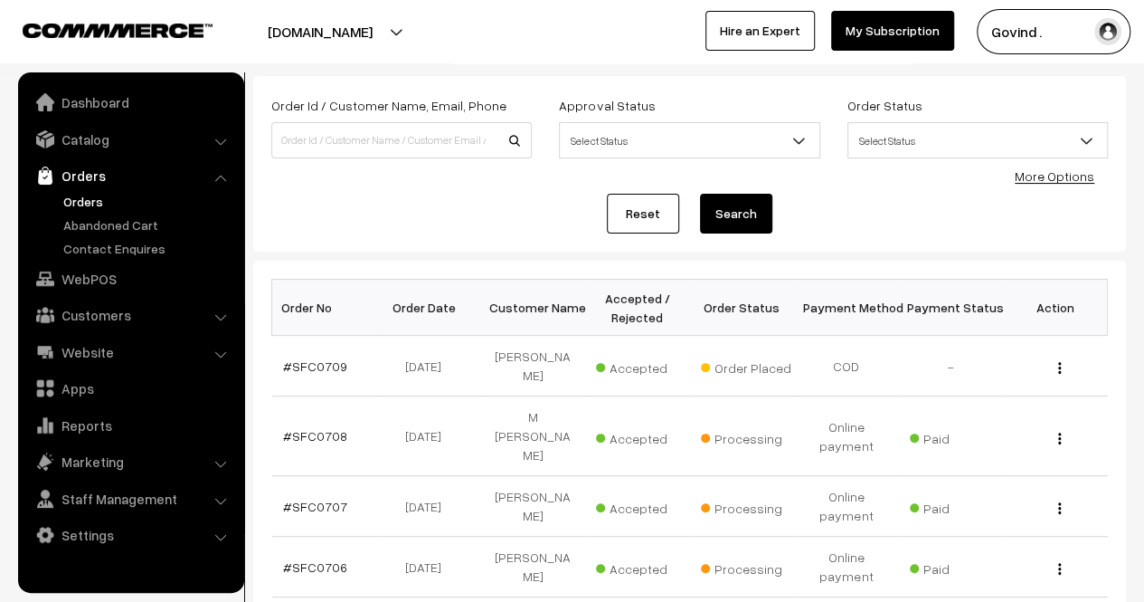
scroll to position [168, 0]
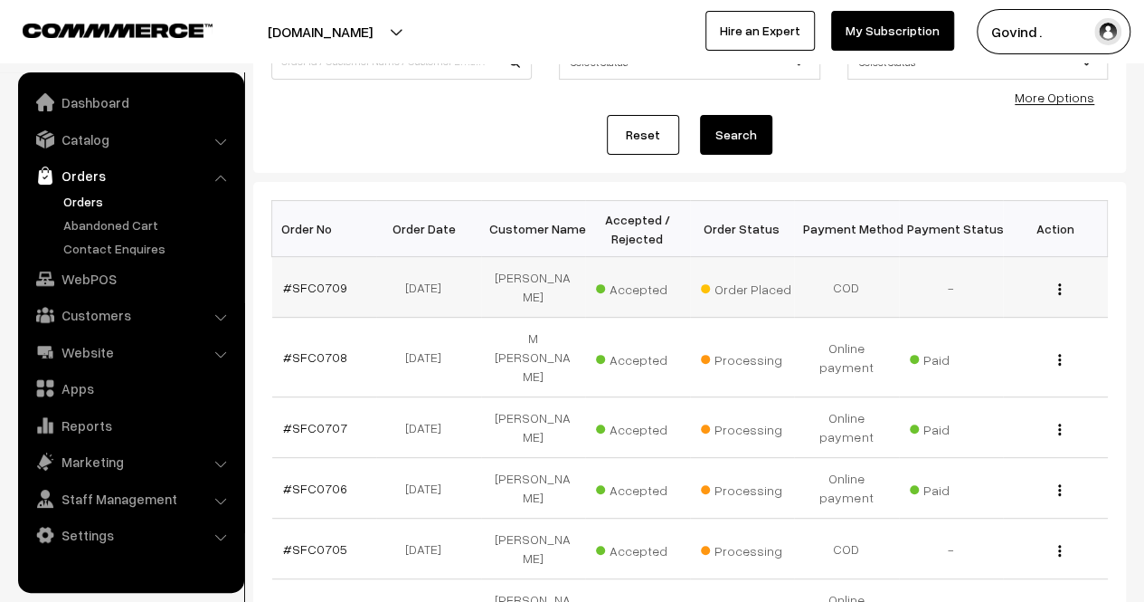
click at [1057, 289] on div "View" at bounding box center [1055, 287] width 83 height 19
click at [1061, 292] on button "button" at bounding box center [1060, 288] width 5 height 14
click at [992, 310] on link "View" at bounding box center [980, 315] width 154 height 40
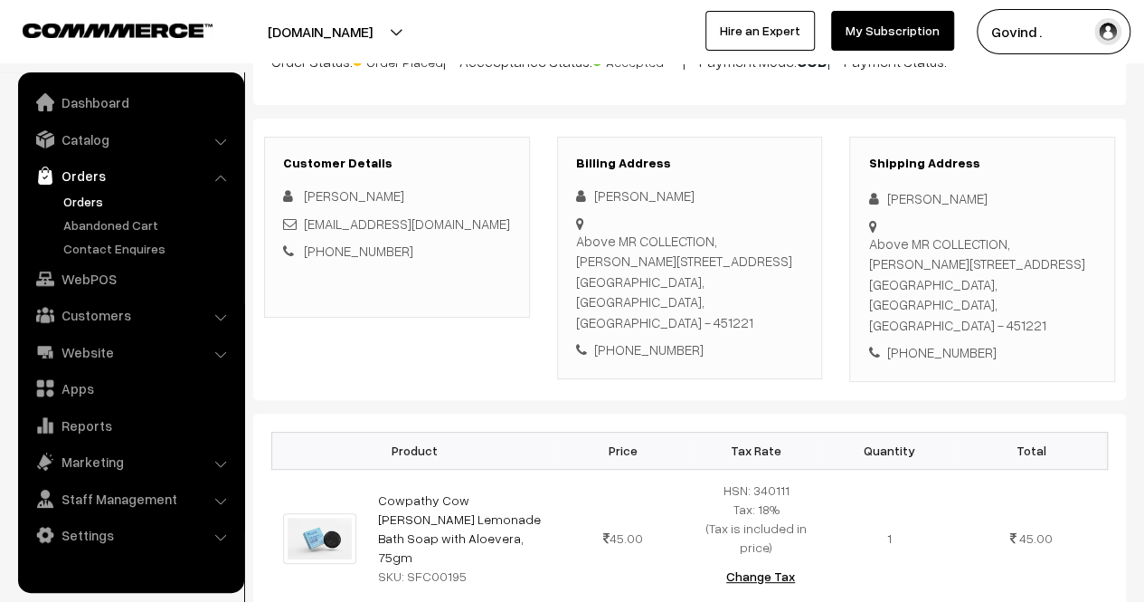
scroll to position [178, 0]
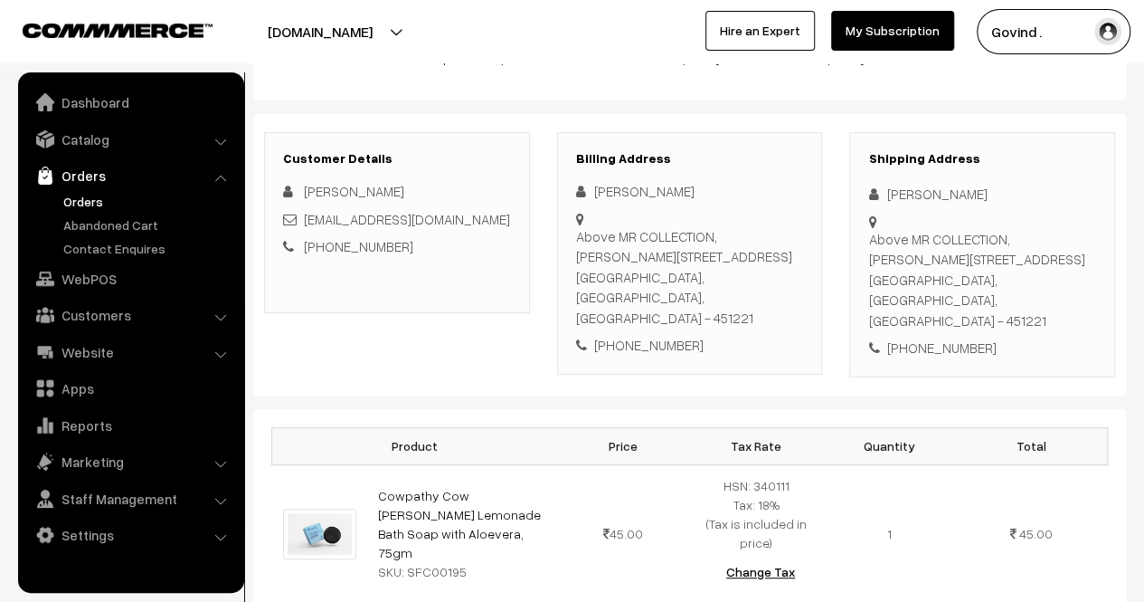
click at [894, 298] on div "Above MR COLLECTION, [PERSON_NAME][STREET_ADDRESS]" at bounding box center [982, 280] width 228 height 102
copy div "451221"
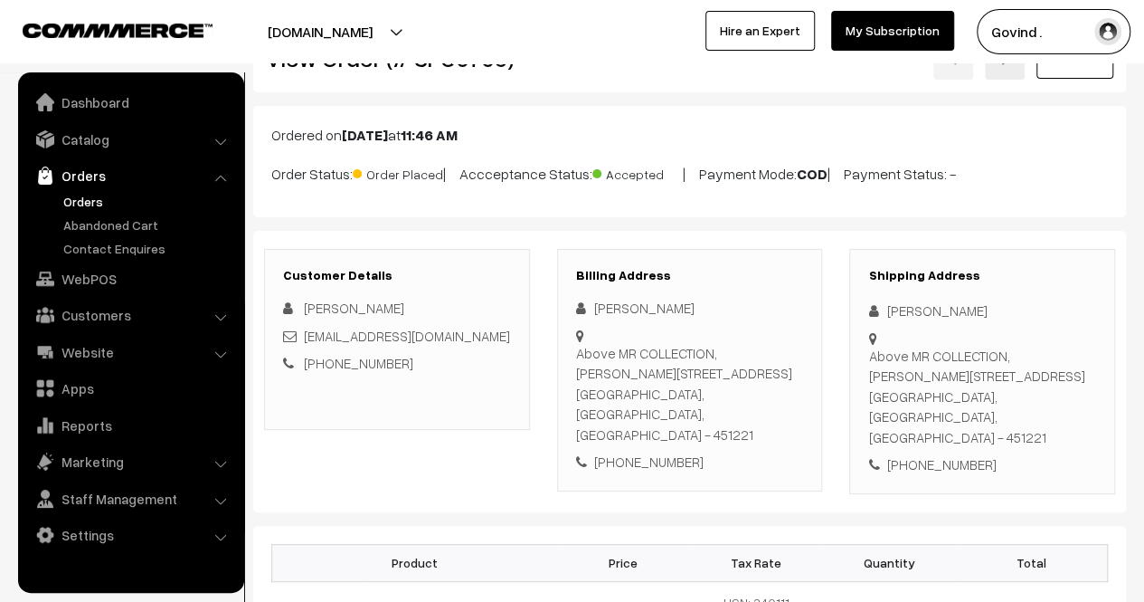
scroll to position [0, 0]
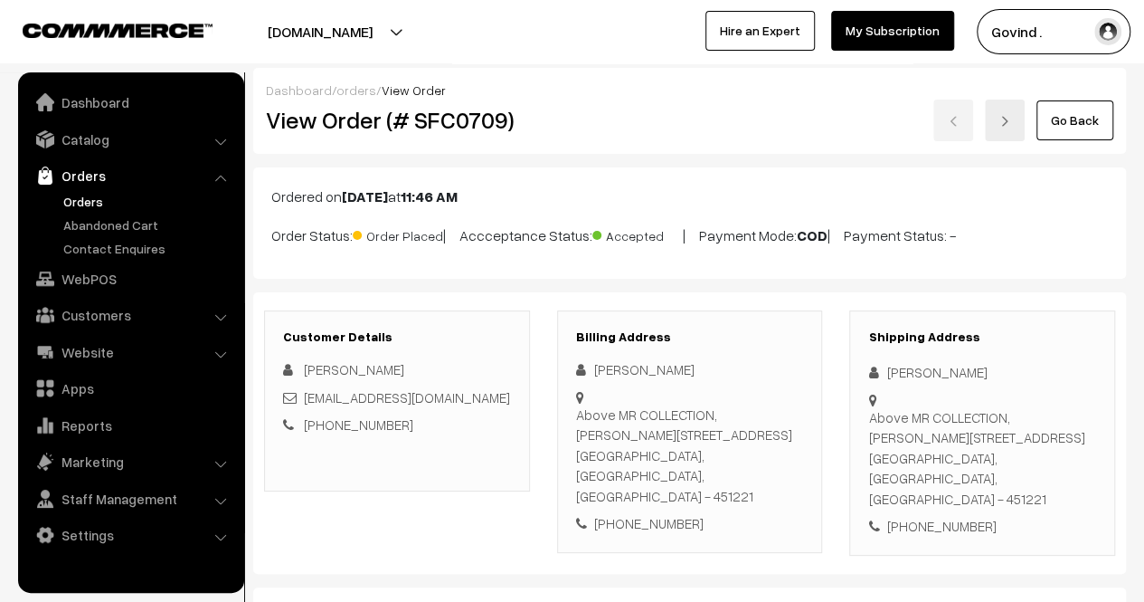
click at [1078, 117] on link "Go Back" at bounding box center [1075, 120] width 77 height 40
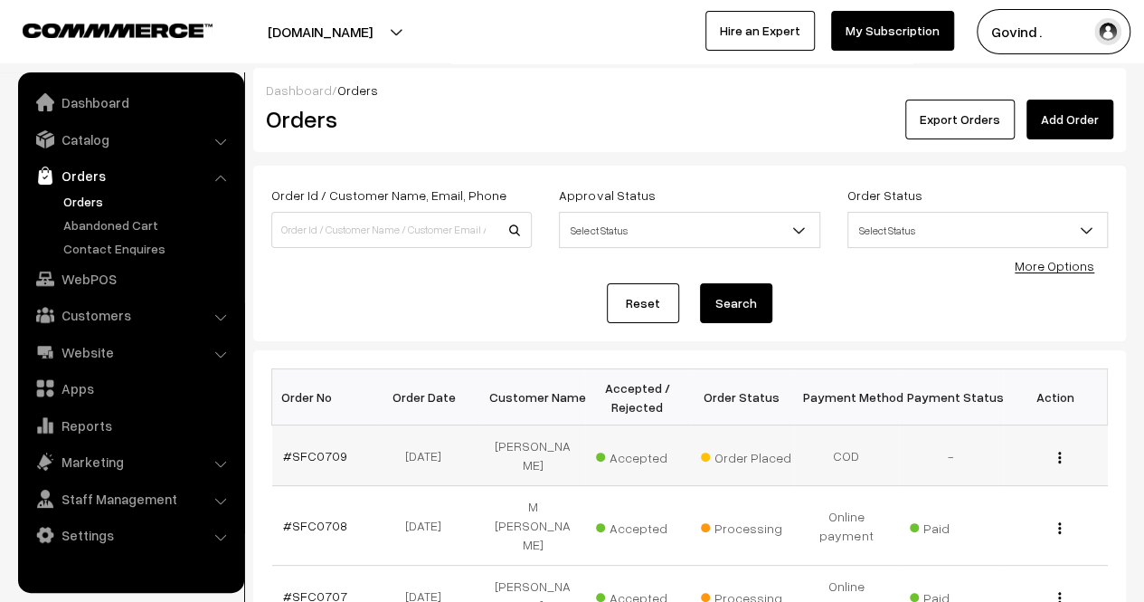
click at [1062, 459] on div "View" at bounding box center [1055, 455] width 83 height 19
click at [1061, 457] on button "button" at bounding box center [1060, 457] width 5 height 14
click at [948, 479] on link "View" at bounding box center [980, 483] width 154 height 40
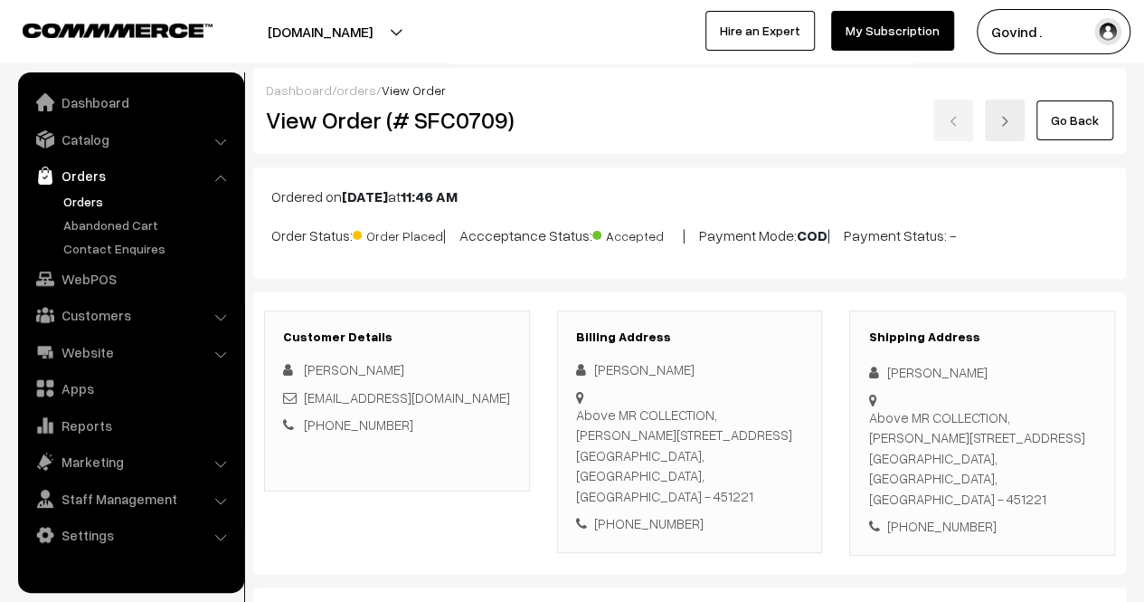
click at [1053, 128] on link "Go Back" at bounding box center [1075, 120] width 77 height 40
